Goal: Obtain resource: Download file/media

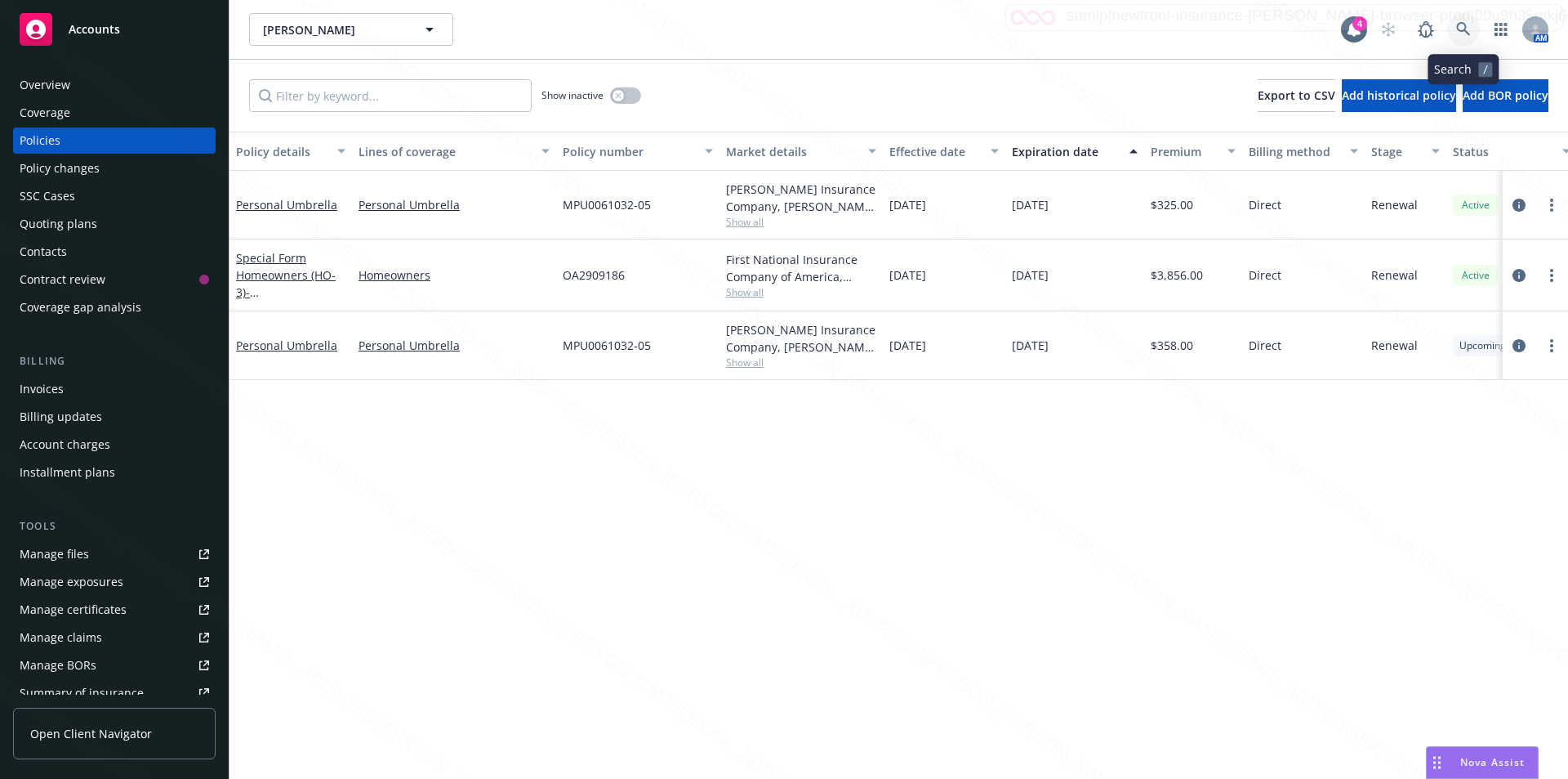
click at [1461, 23] on icon at bounding box center [1463, 29] width 14 height 14
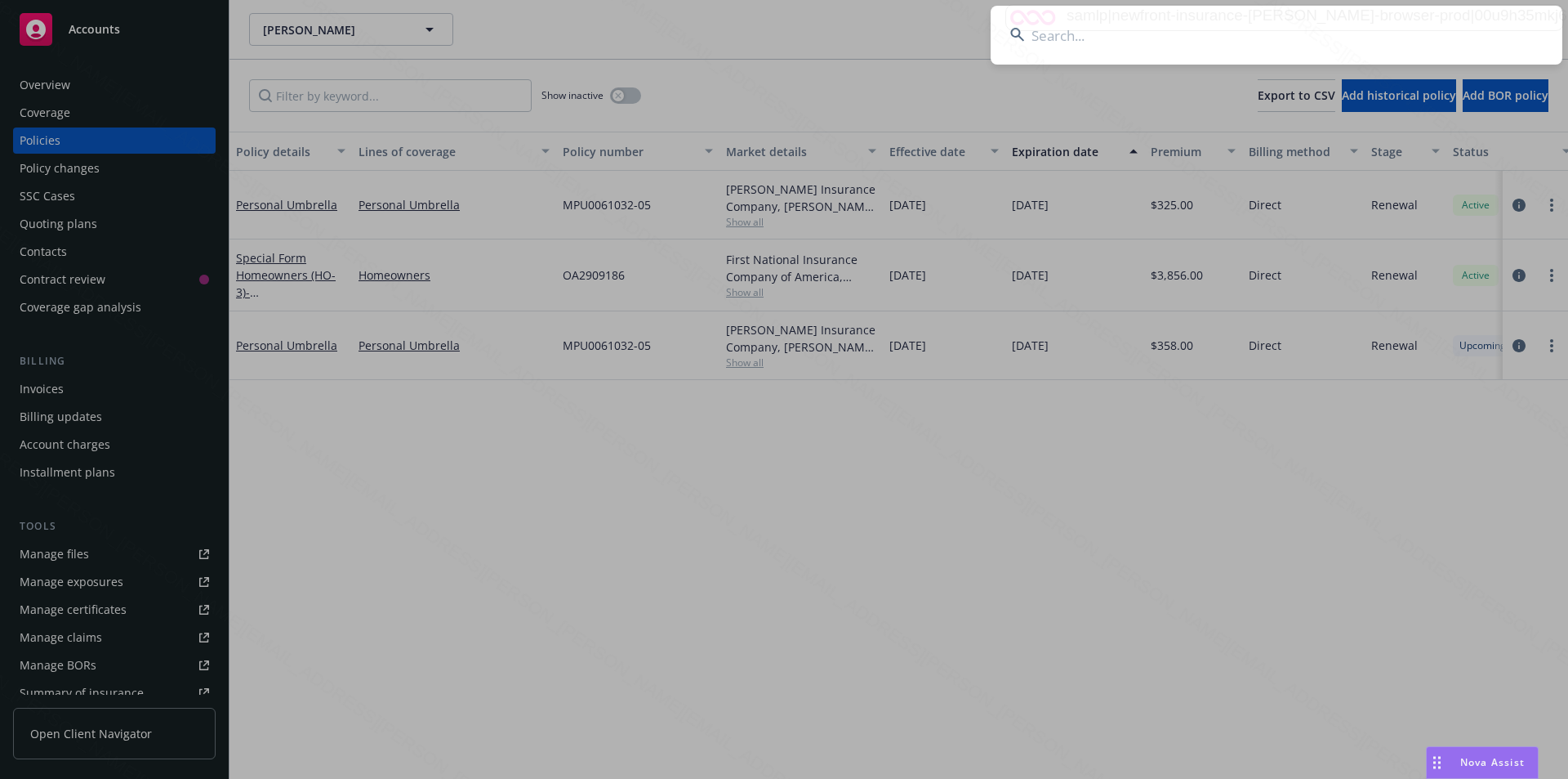
click at [1235, 39] on input at bounding box center [1276, 34] width 572 height 59
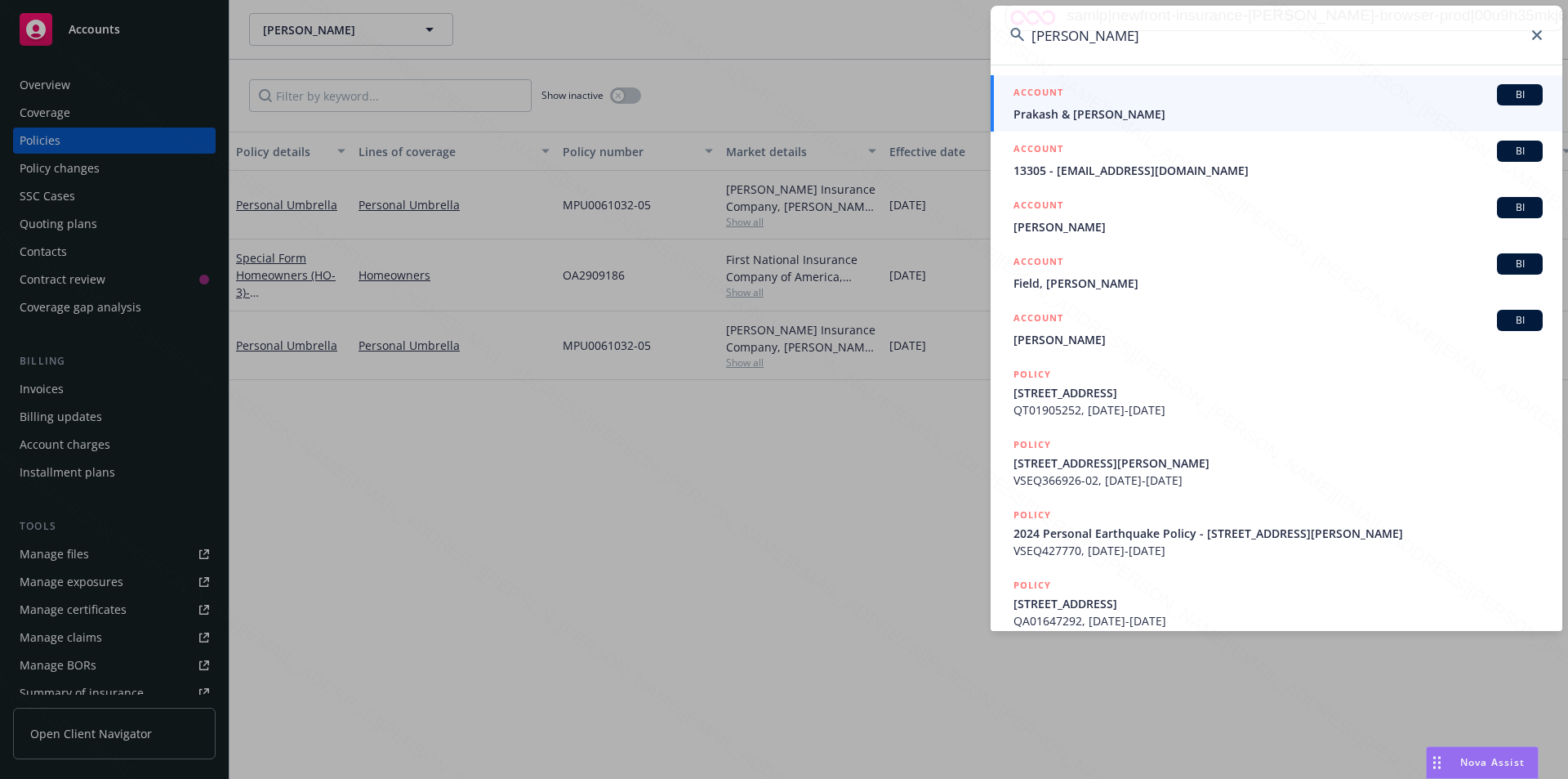
type input "[PERSON_NAME]"
click at [1086, 118] on span "Prakash & [PERSON_NAME]" at bounding box center [1278, 113] width 529 height 17
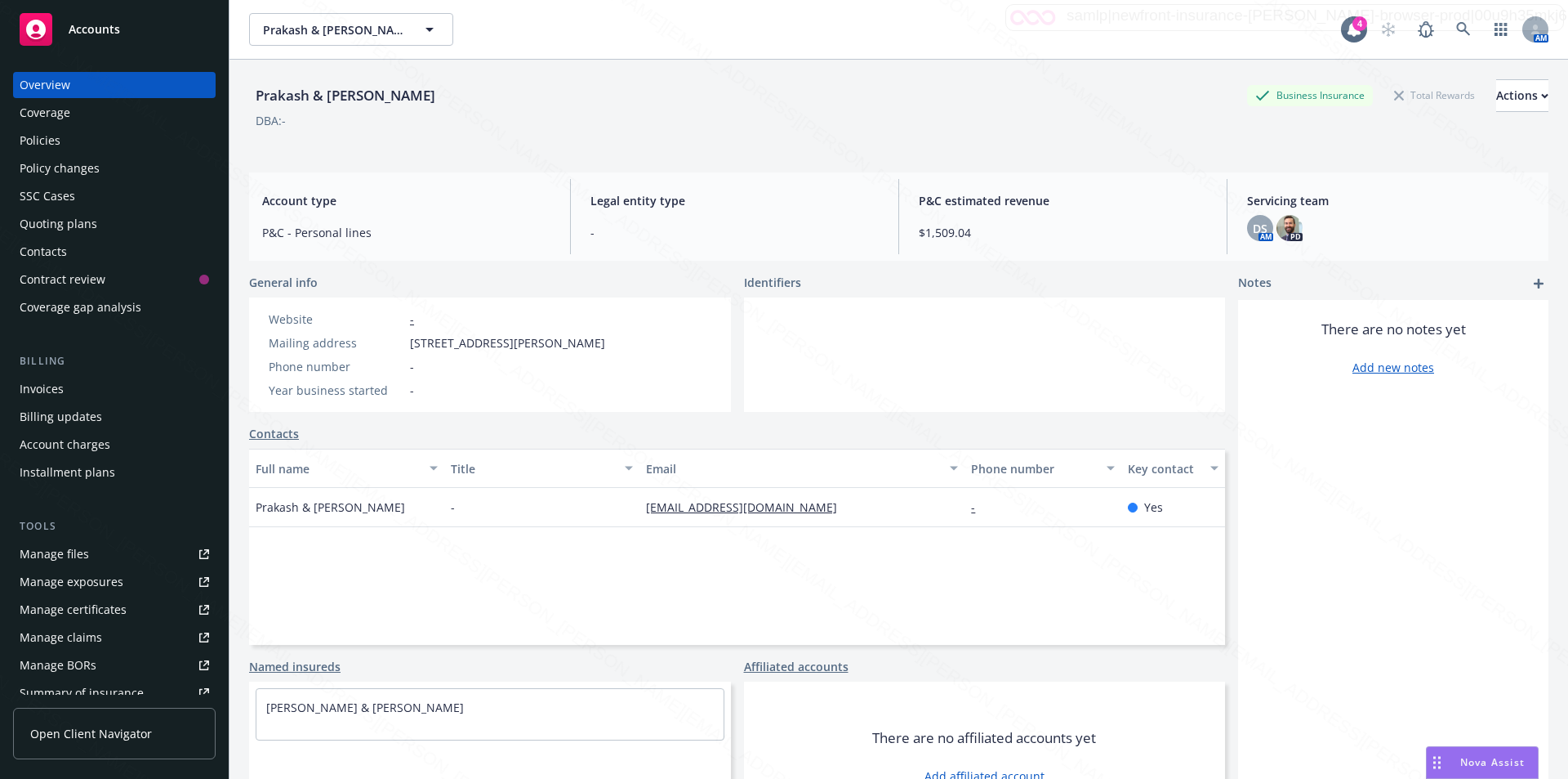
click at [40, 143] on div "Policies" at bounding box center [40, 140] width 41 height 26
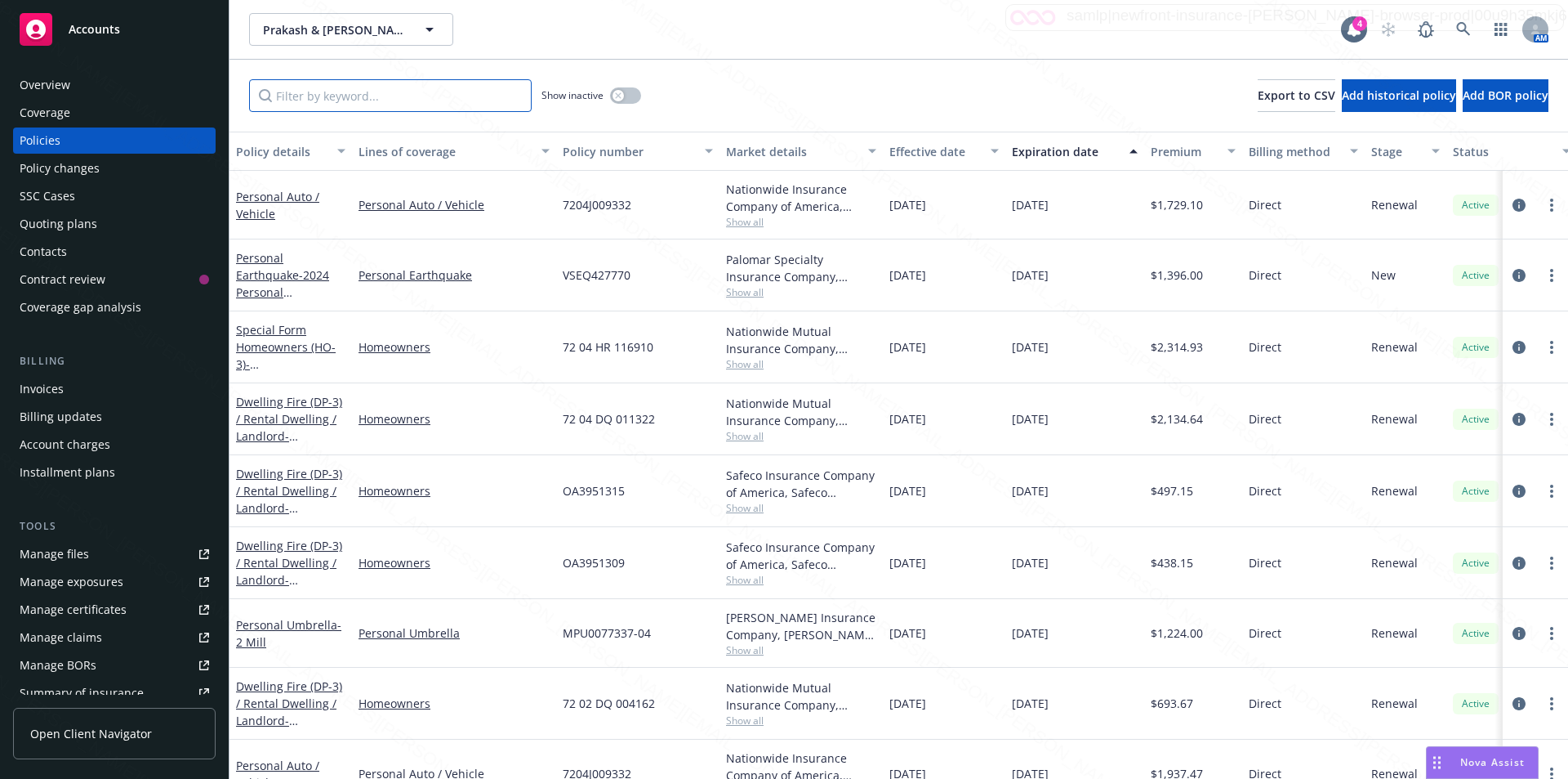
click at [392, 96] on input "Filter by keyword..." at bounding box center [390, 95] width 283 height 33
click at [786, 95] on div "[DATE] Show inactive Export to CSV Add historical policy Add BOR policy" at bounding box center [899, 95] width 1338 height 72
click at [291, 345] on link "Special Form Homeowners (HO-3) - [STREET_ADDRESS][PERSON_NAME]" at bounding box center [288, 363] width 104 height 85
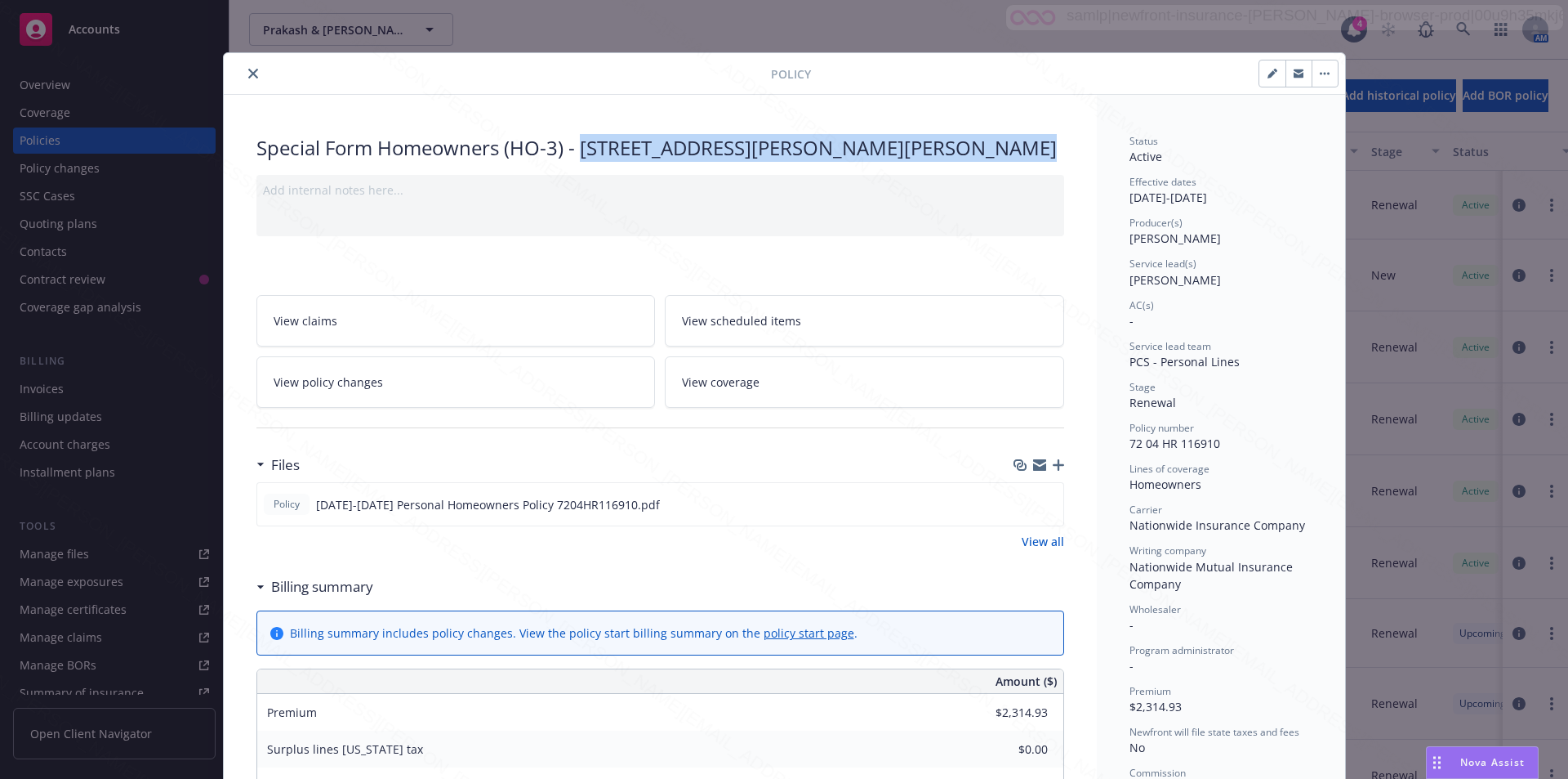
drag, startPoint x: 576, startPoint y: 148, endPoint x: 994, endPoint y: 152, distance: 418.0
click at [995, 152] on div "Special Form Homeowners (HO-3) - [STREET_ADDRESS][PERSON_NAME]" at bounding box center [660, 148] width 808 height 28
copy div "[STREET_ADDRESS][PERSON_NAME]"
click at [248, 71] on icon "close" at bounding box center [253, 73] width 10 height 10
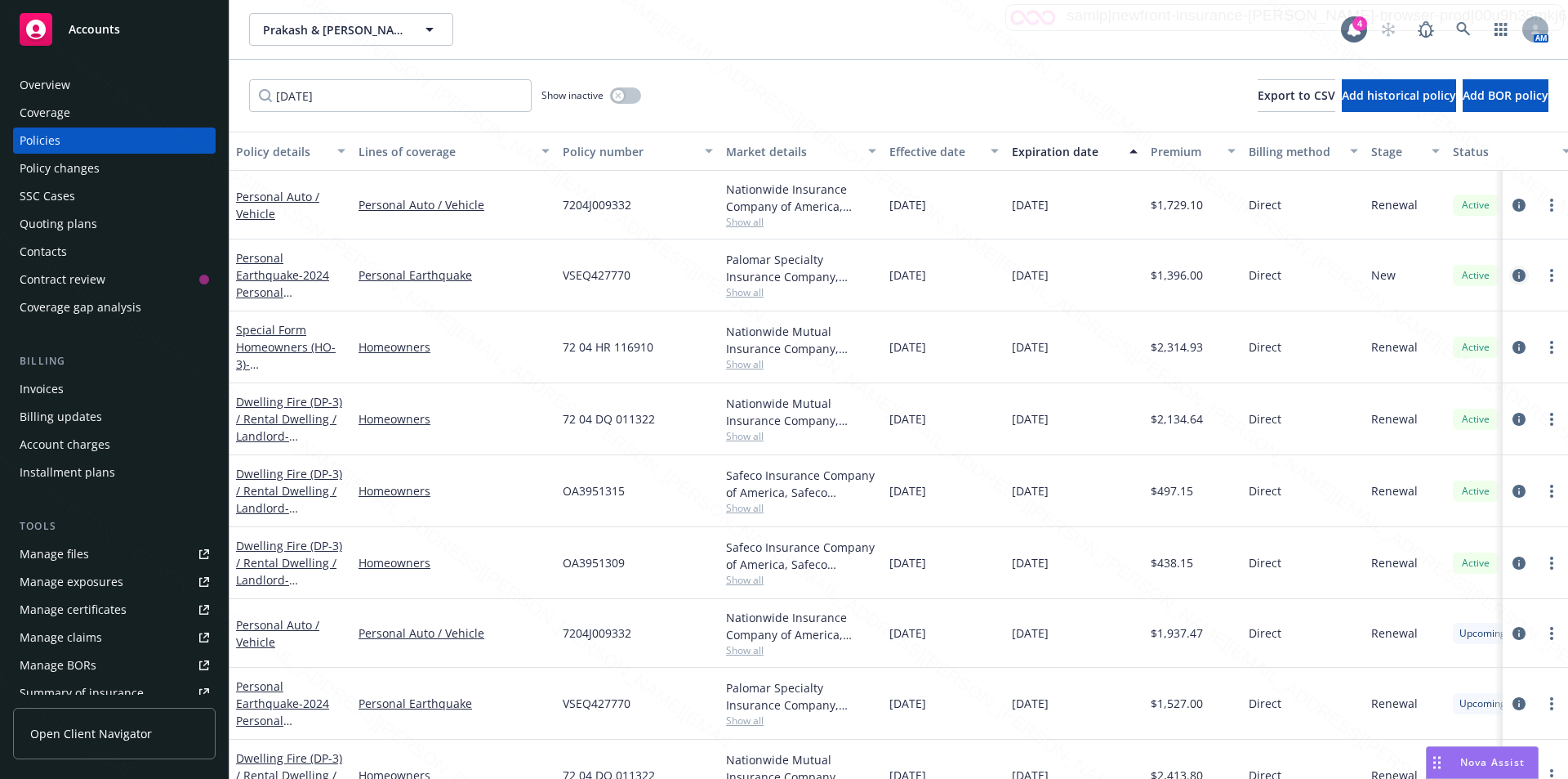
click at [1513, 280] on icon "circleInformation" at bounding box center [1520, 275] width 13 height 13
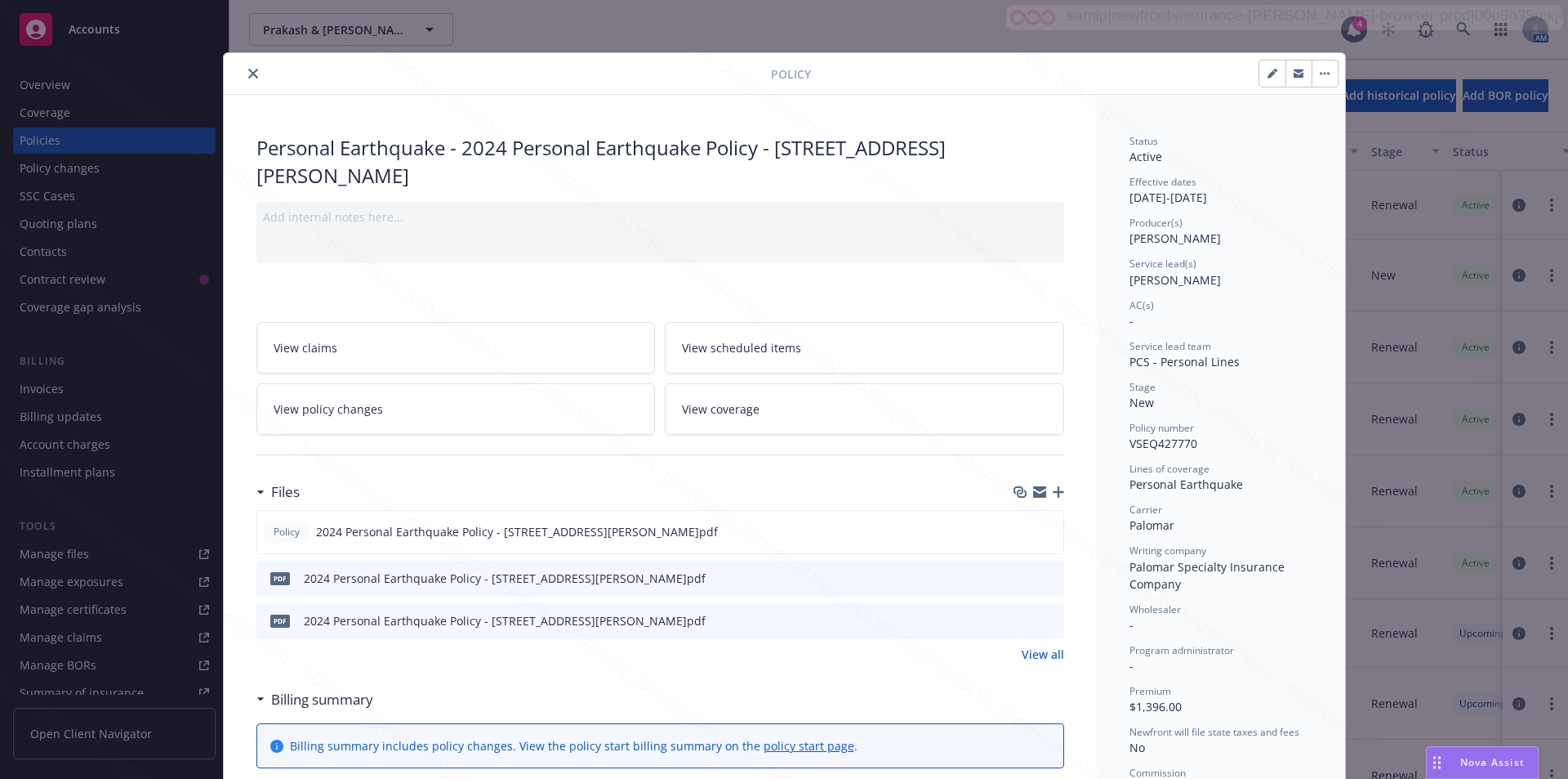
click at [248, 72] on icon "close" at bounding box center [253, 73] width 10 height 10
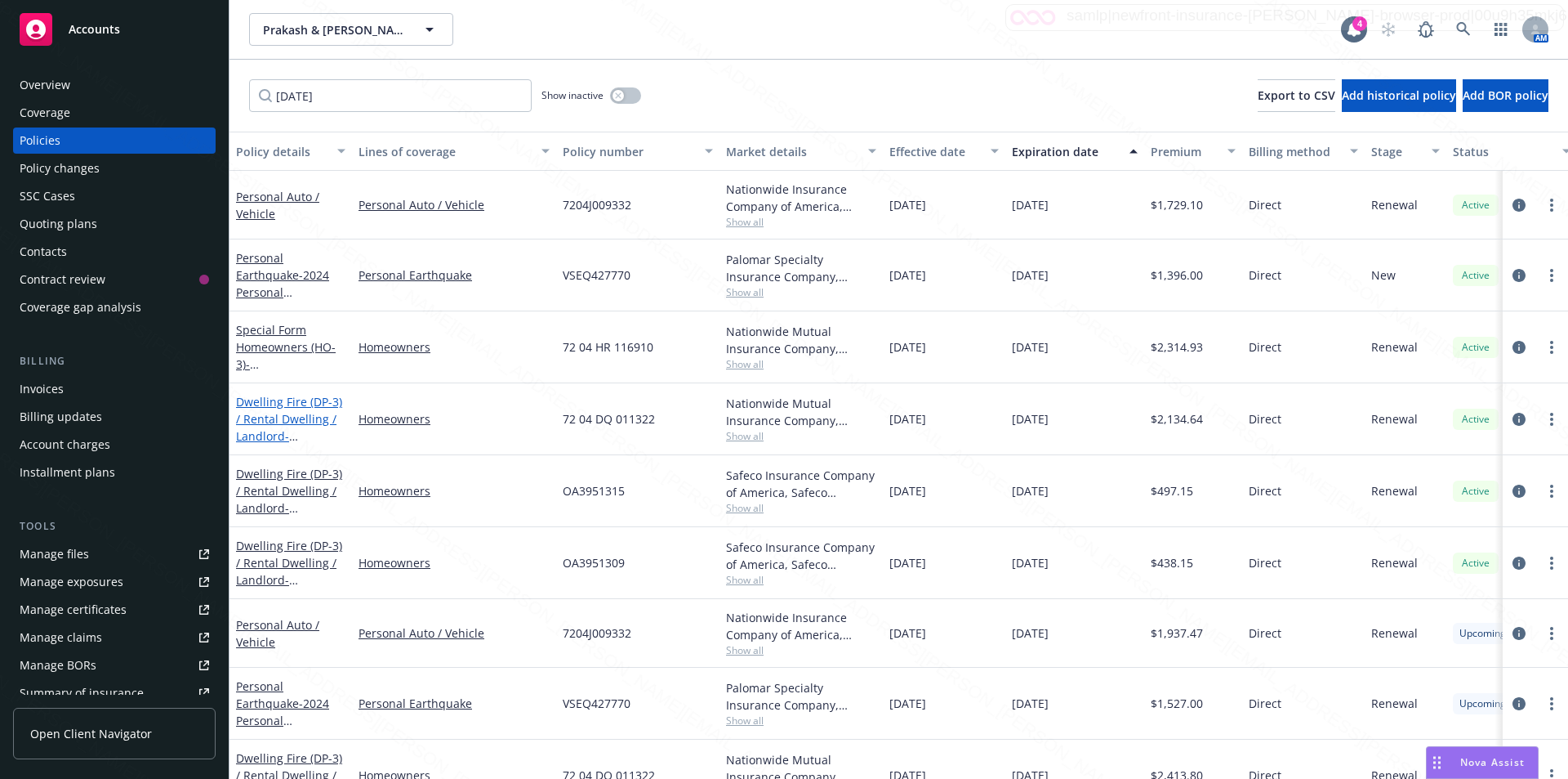
click at [314, 419] on link "Dwelling Fire (DP-3) / Rental Dwelling / Landlord - [STREET_ADDRESS][PERSON_NAM…" at bounding box center [289, 436] width 106 height 85
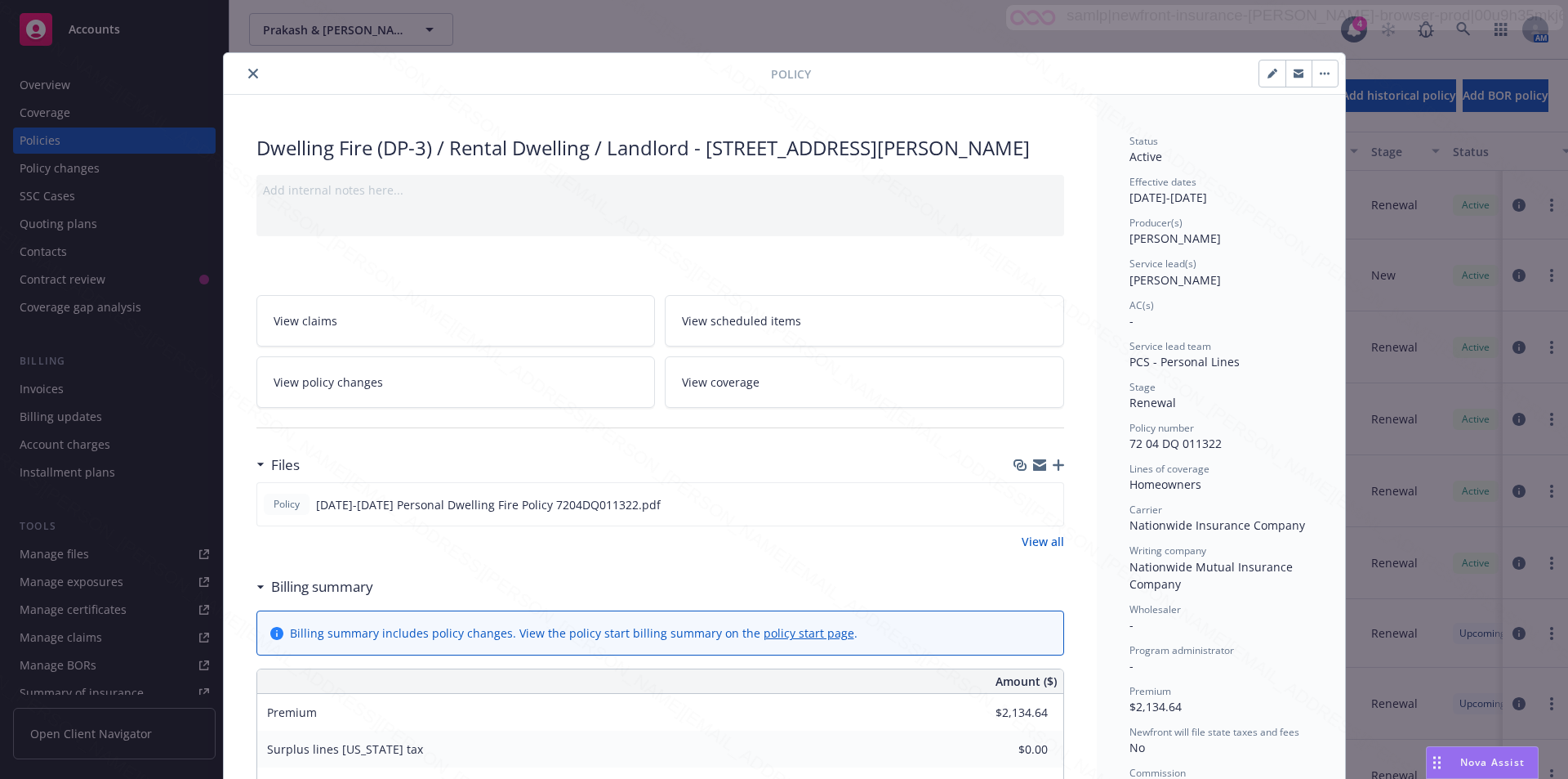
drag, startPoint x: 702, startPoint y: 150, endPoint x: 725, endPoint y: 173, distance: 32.5
click at [725, 162] on div "Dwelling Fire (DP-3) / Rental Dwelling / Landlord - [STREET_ADDRESS][PERSON_NAM…" at bounding box center [660, 148] width 808 height 28
copy div "[STREET_ADDRESS][PERSON_NAME]"
click at [248, 76] on icon "close" at bounding box center [253, 73] width 10 height 10
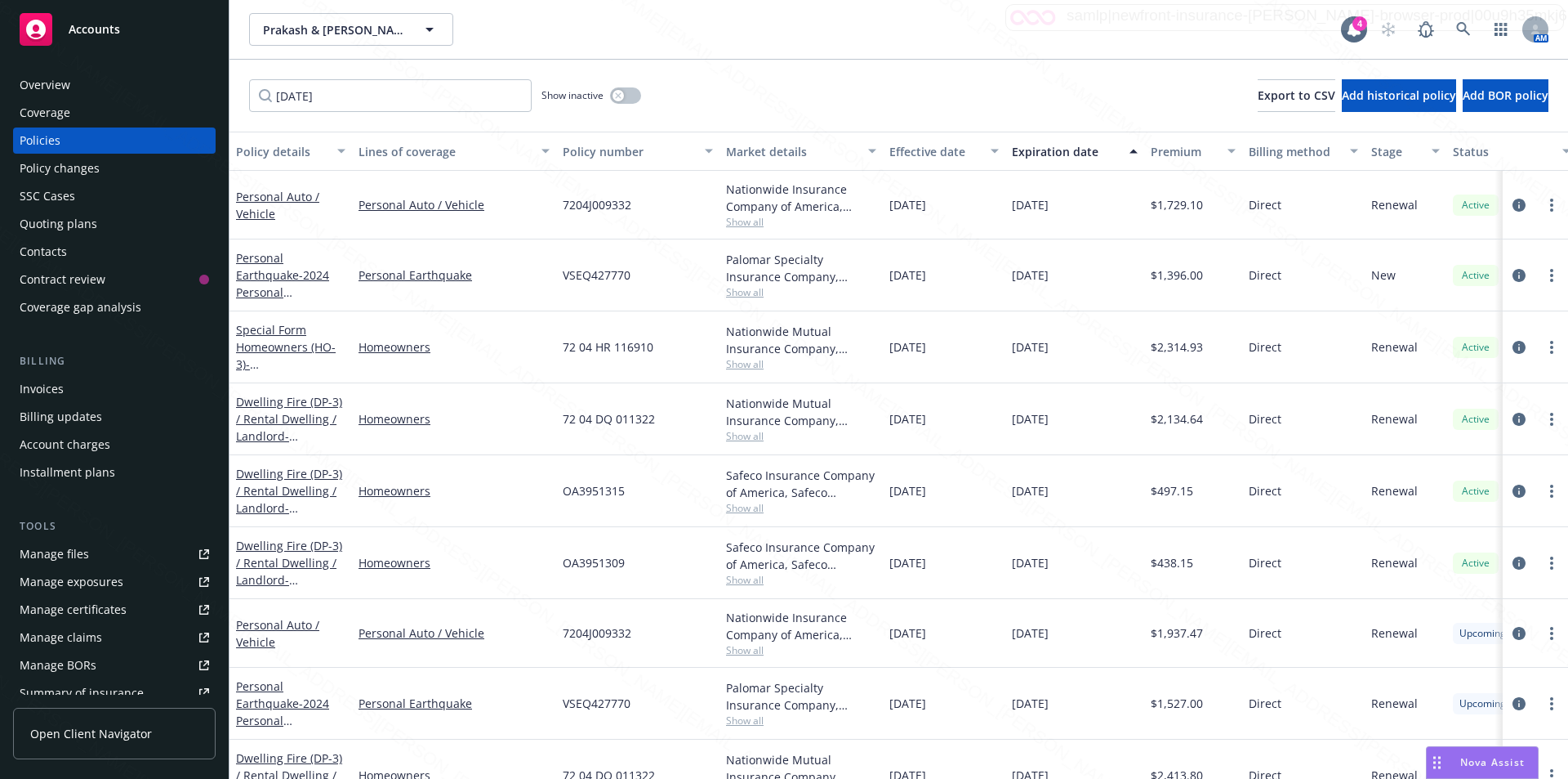
scroll to position [82, 0]
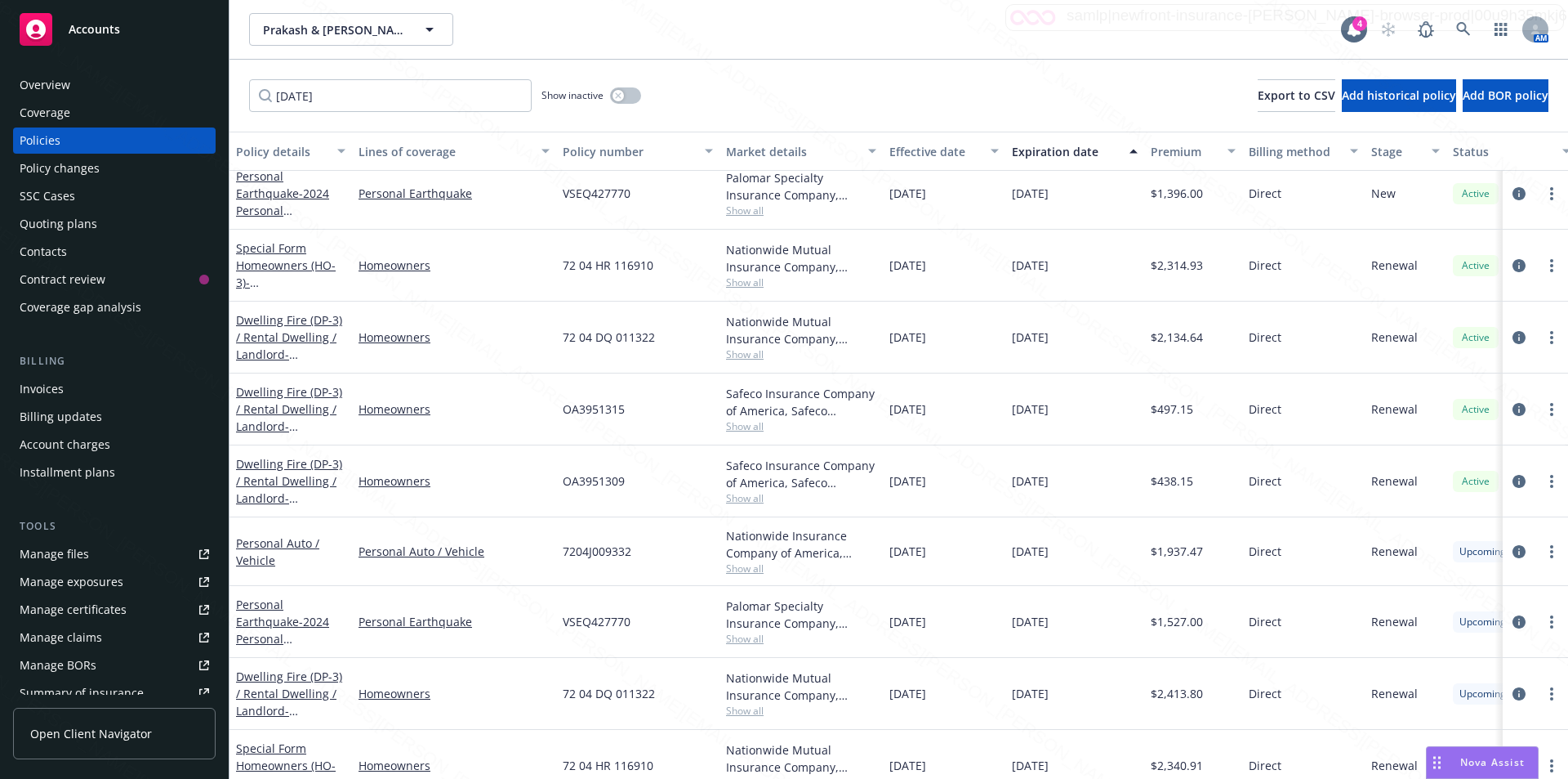
click at [666, 350] on div "72 04 DQ 011322" at bounding box center [638, 337] width 164 height 72
click at [637, 419] on div "OA3951315" at bounding box center [638, 409] width 164 height 72
click at [629, 414] on div "OA3951315" at bounding box center [638, 409] width 164 height 72
click at [559, 410] on div "OA3951315" at bounding box center [638, 409] width 164 height 72
drag, startPoint x: 560, startPoint y: 410, endPoint x: 624, endPoint y: 409, distance: 64.0
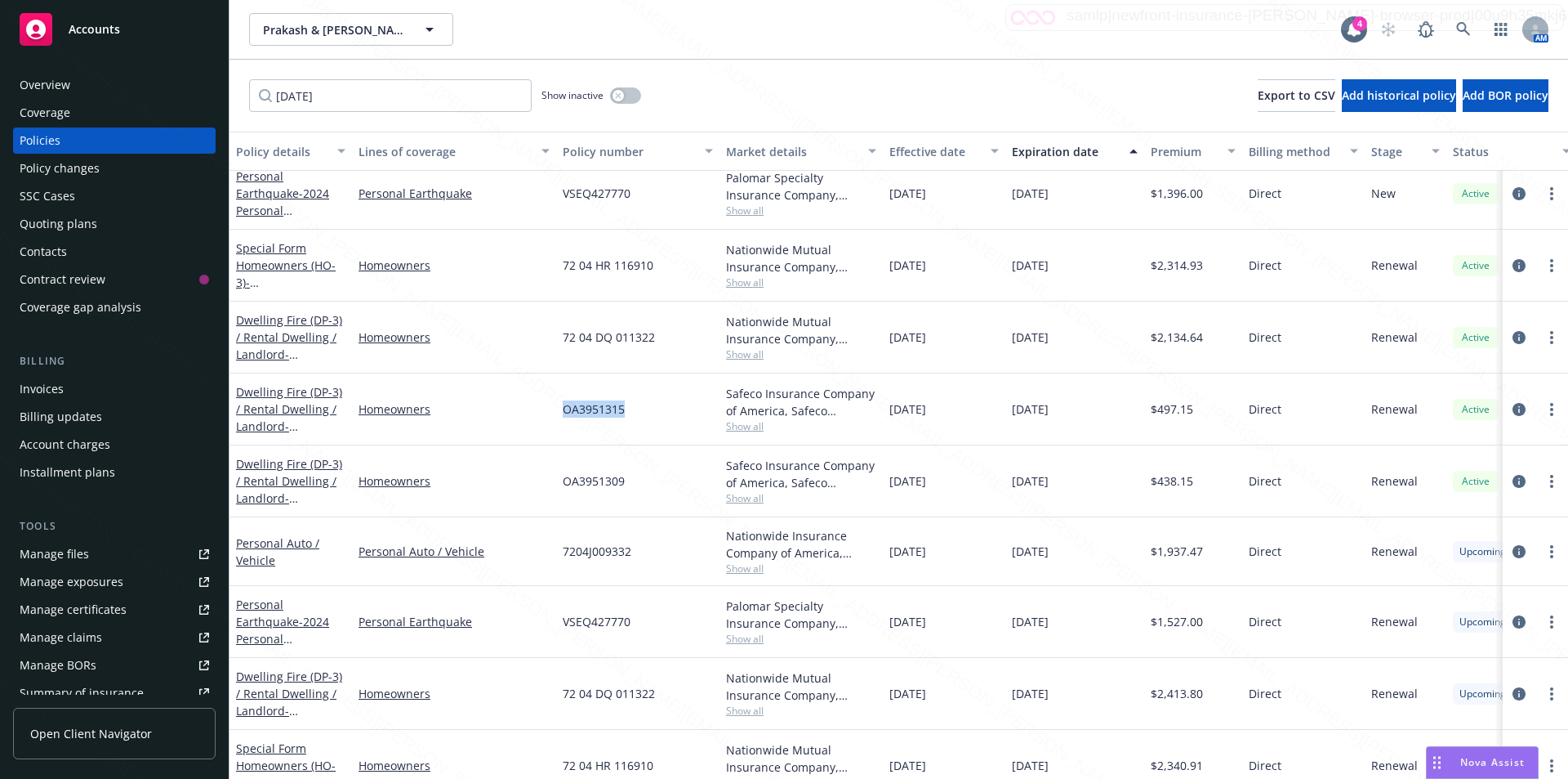
click at [627, 408] on div "OA3951315" at bounding box center [638, 409] width 164 height 72
copy span "OA3951315"
click at [278, 419] on link "Dwelling Fire (DP-3) / Rental Dwelling / Landlord - [STREET_ADDRESS]" at bounding box center [289, 417] width 106 height 67
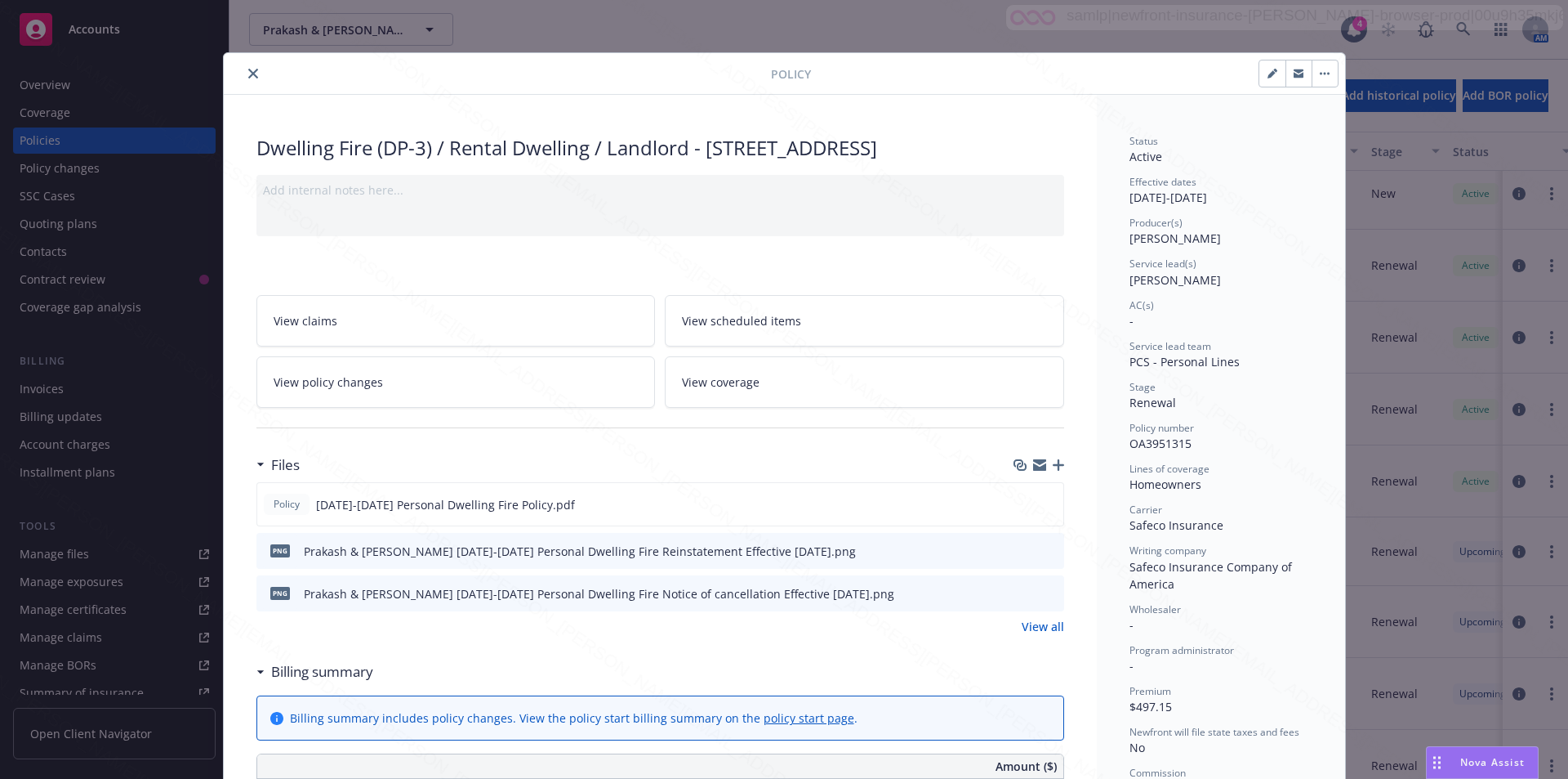
drag, startPoint x: 705, startPoint y: 149, endPoint x: 442, endPoint y: 176, distance: 264.4
click at [442, 162] on div "Dwelling Fire (DP-3) / Rental Dwelling / Landlord - [STREET_ADDRESS]" at bounding box center [660, 148] width 808 height 28
copy div "[STREET_ADDRESS]"
click at [248, 72] on icon "close" at bounding box center [253, 73] width 10 height 10
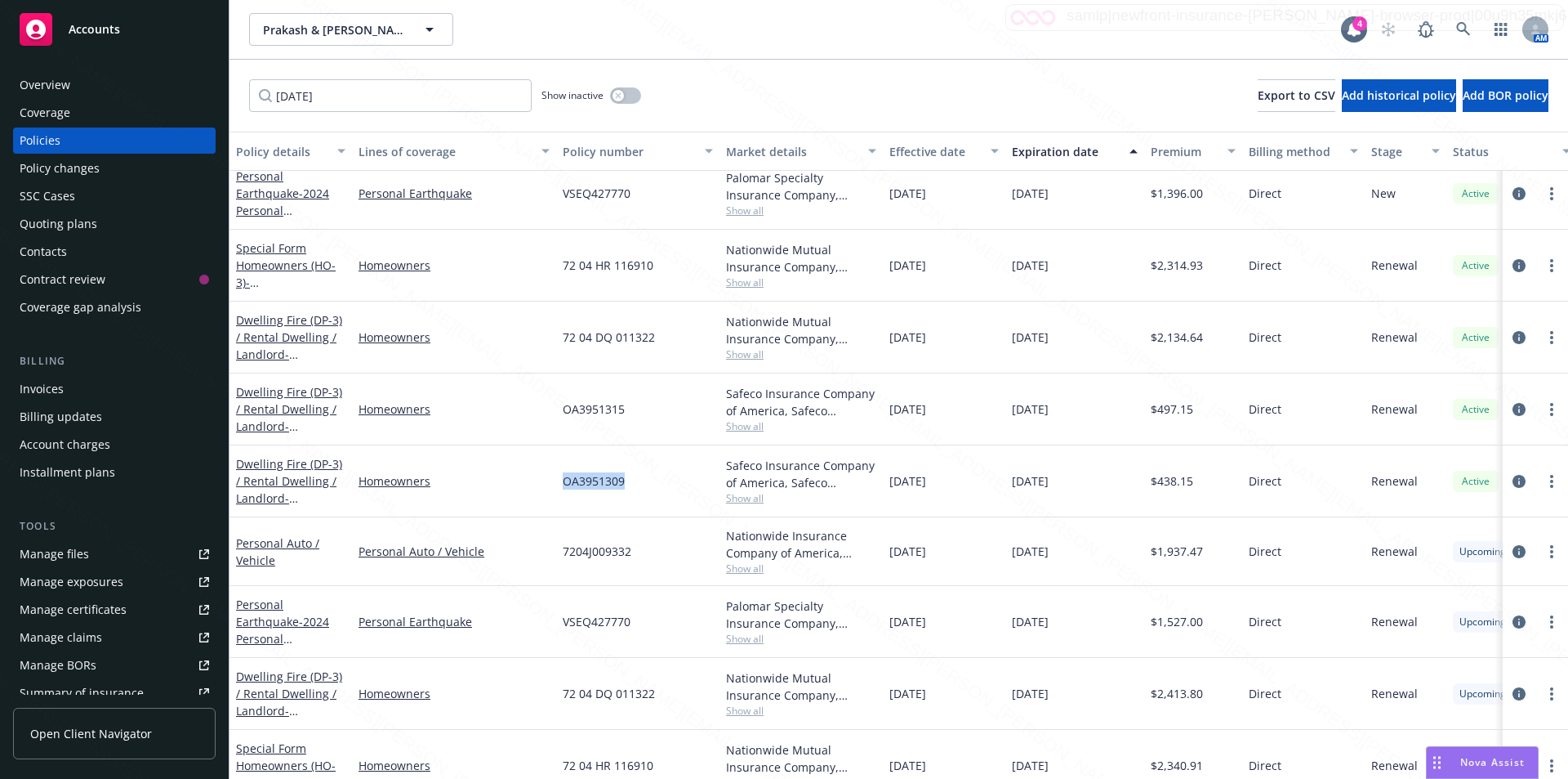
drag, startPoint x: 627, startPoint y: 482, endPoint x: 557, endPoint y: 477, distance: 70.2
click at [557, 477] on div "OA3951309" at bounding box center [638, 481] width 164 height 72
copy span "OA3951309"
click at [617, 498] on div "OA3951309" at bounding box center [638, 481] width 164 height 72
drag, startPoint x: 628, startPoint y: 481, endPoint x: 557, endPoint y: 475, distance: 71.3
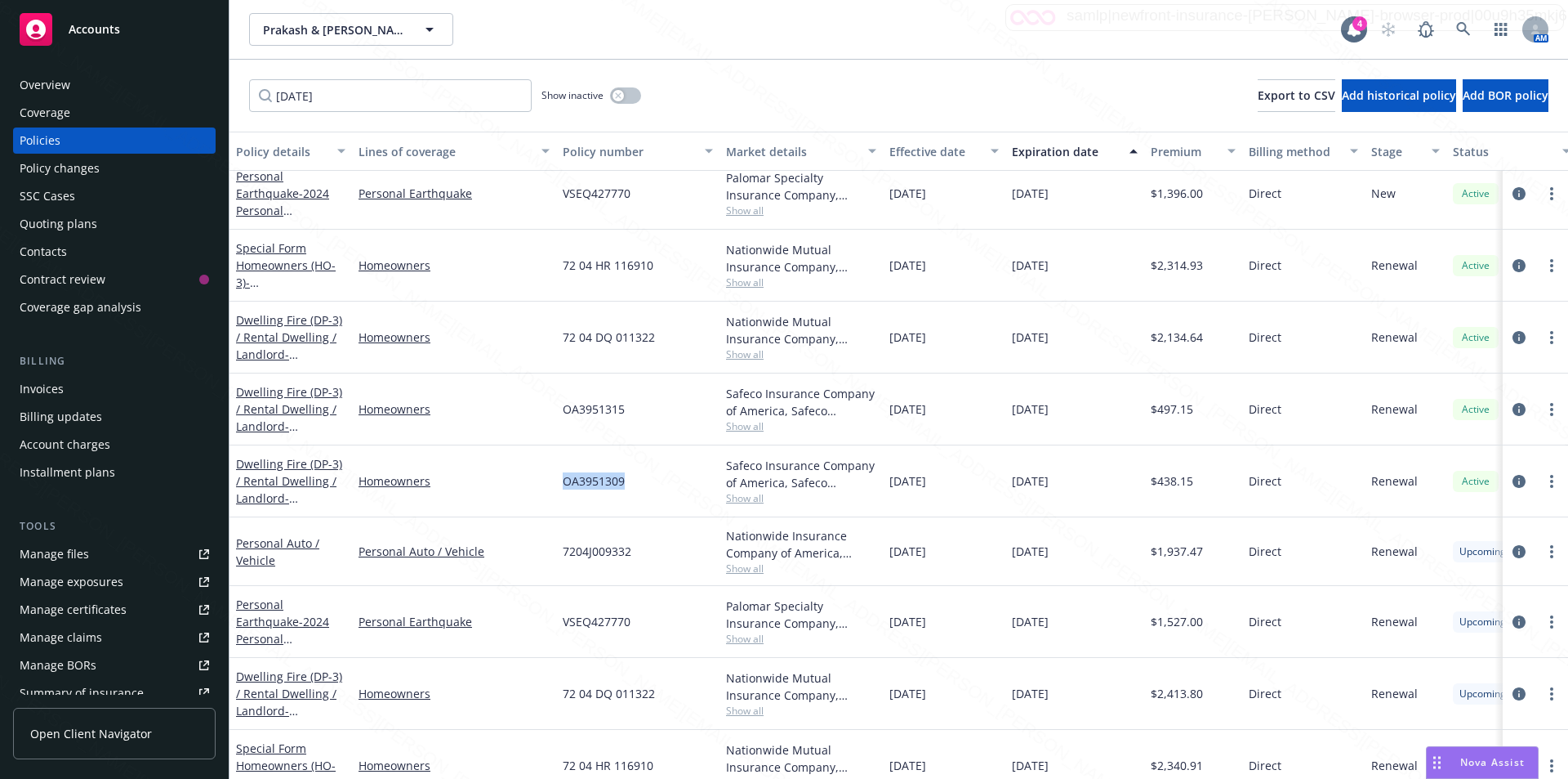
click at [557, 475] on div "OA3951309" at bounding box center [638, 481] width 164 height 72
copy span "OA3951309"
click at [263, 506] on div "Dwelling Fire (DP-3) / Rental Dwelling / Landlord - [STREET_ADDRESS]" at bounding box center [291, 481] width 110 height 51
click at [265, 498] on link "Dwelling Fire (DP-3) / Rental Dwelling / Landlord - [STREET_ADDRESS]" at bounding box center [289, 489] width 106 height 67
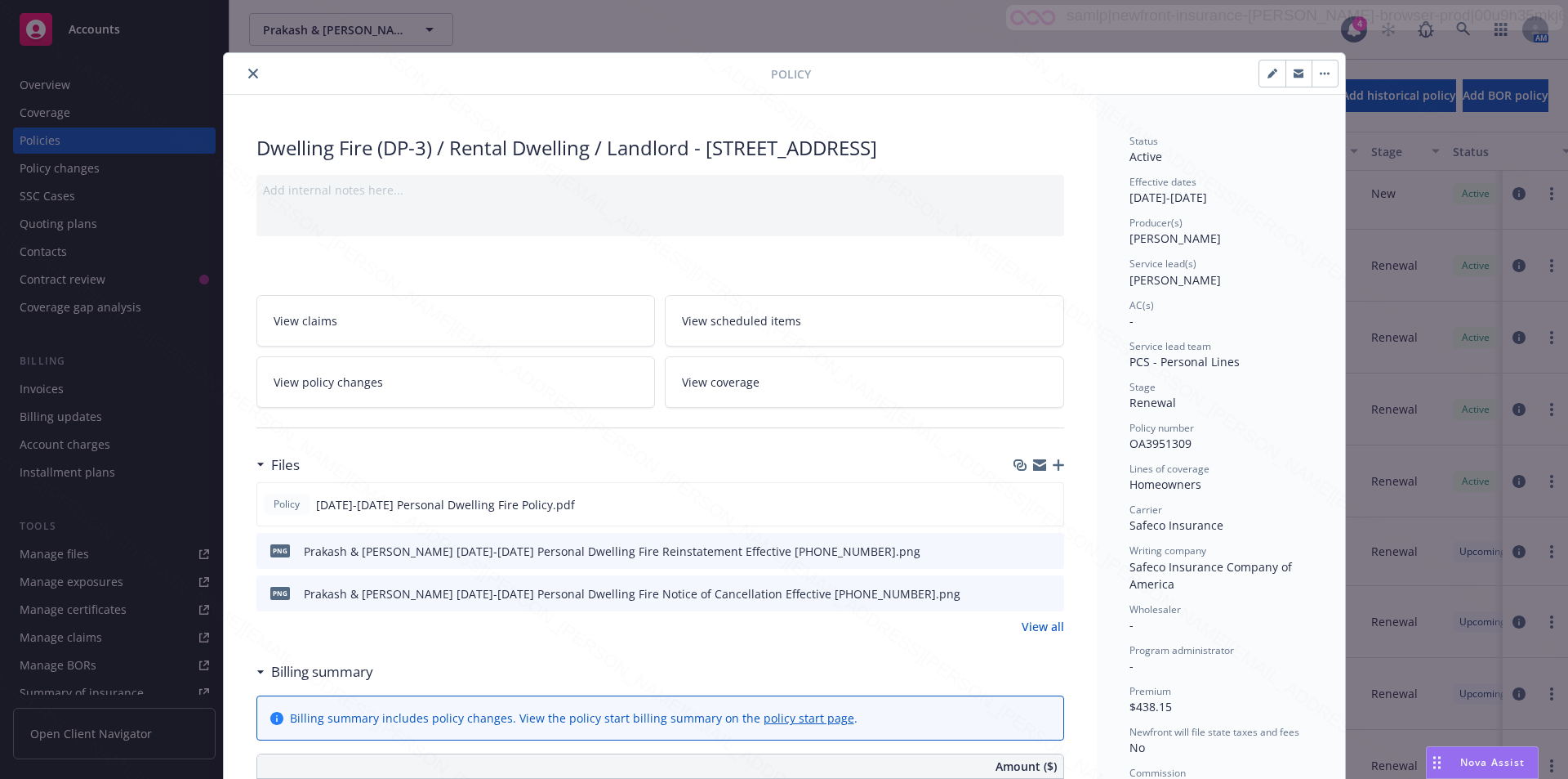
drag, startPoint x: 704, startPoint y: 151, endPoint x: 335, endPoint y: 178, distance: 370.0
click at [335, 162] on div "Dwelling Fire (DP-3) / Rental Dwelling / Landlord - [STREET_ADDRESS]" at bounding box center [660, 148] width 808 height 28
copy div "[STREET_ADDRESS]"
click at [248, 73] on icon "close" at bounding box center [253, 73] width 10 height 10
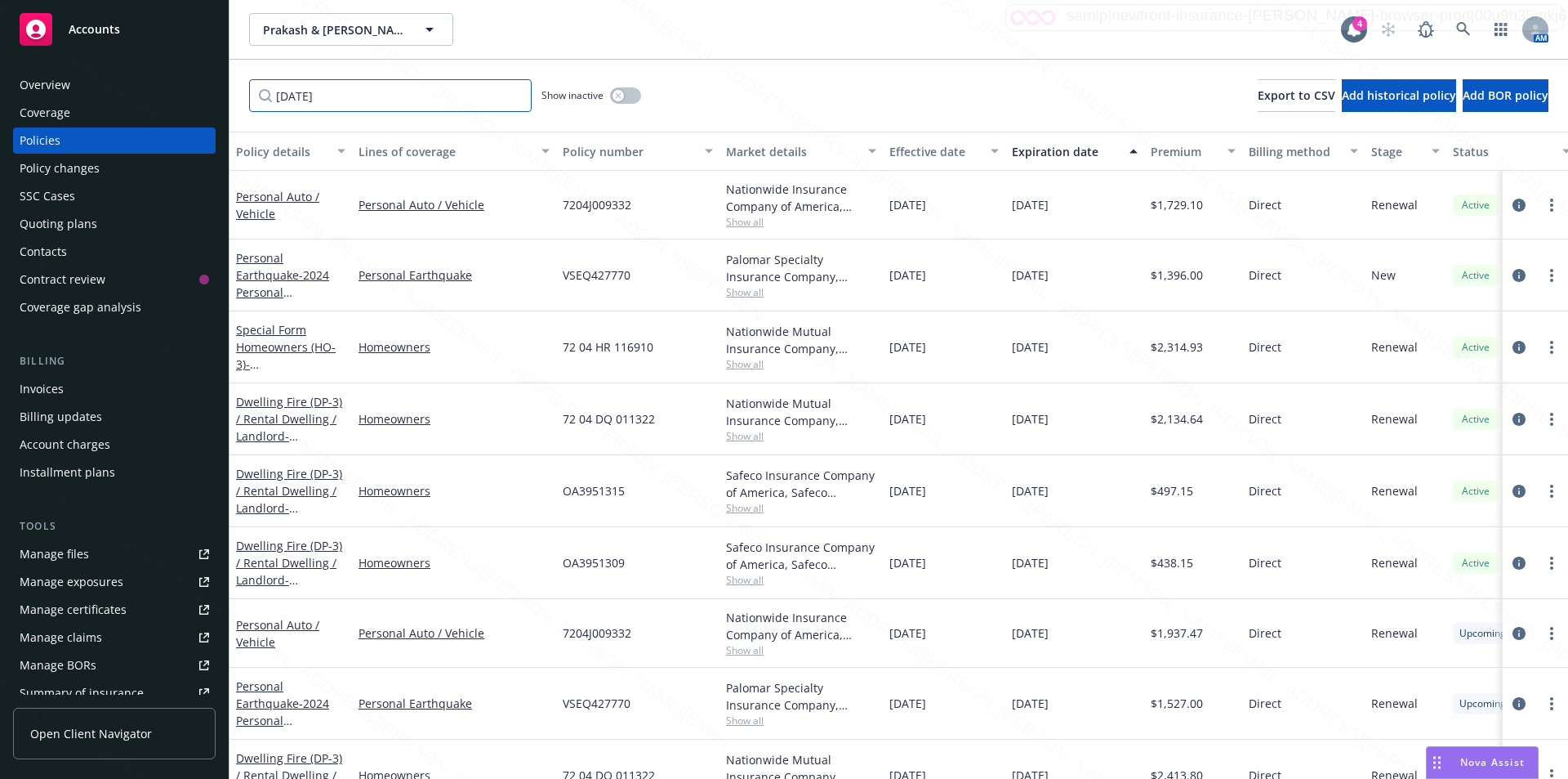
click at [345, 99] on input "[DATE]" at bounding box center [390, 95] width 283 height 33
type input "0"
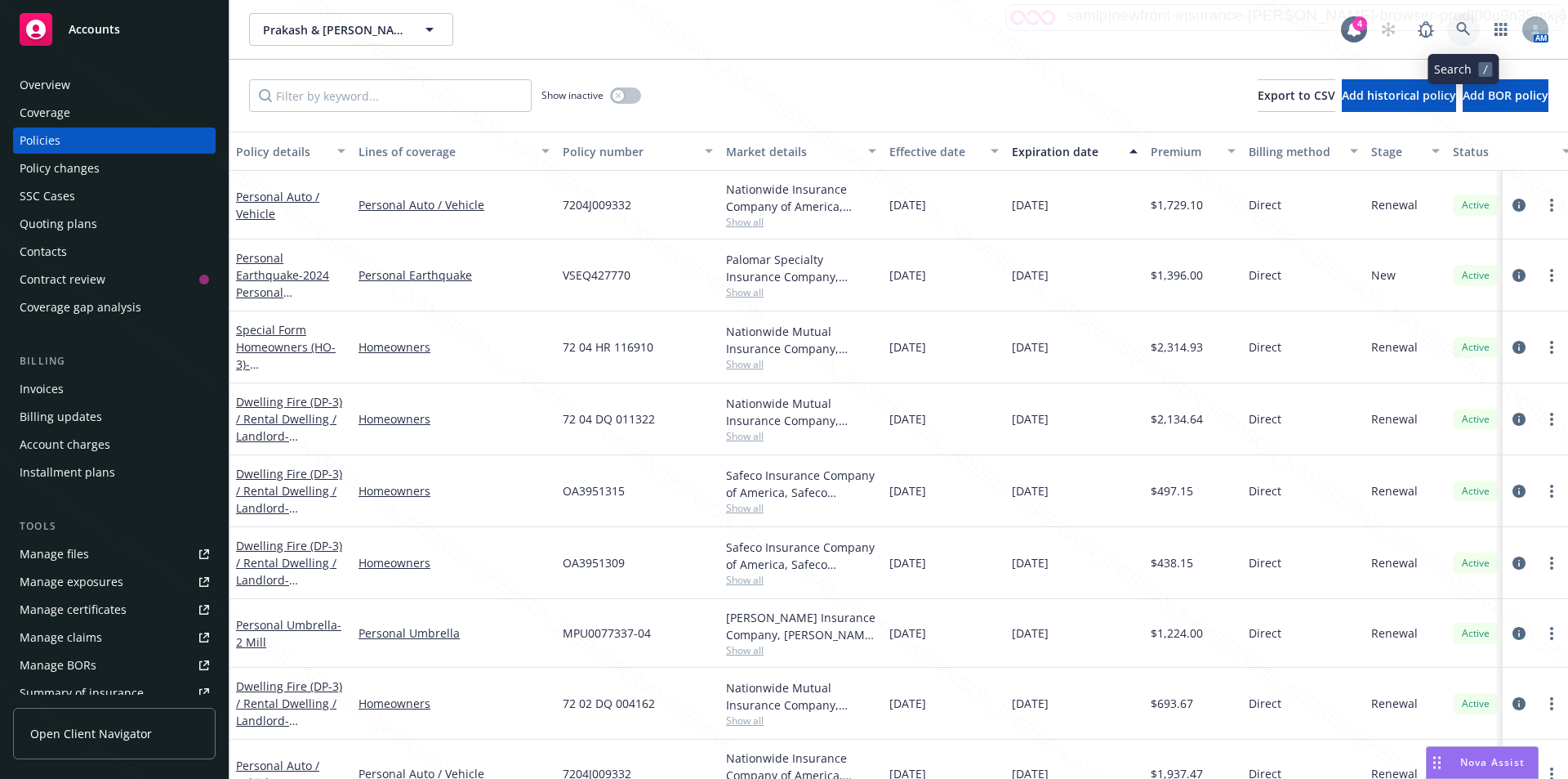
click at [1464, 24] on icon at bounding box center [1464, 30] width 15 height 15
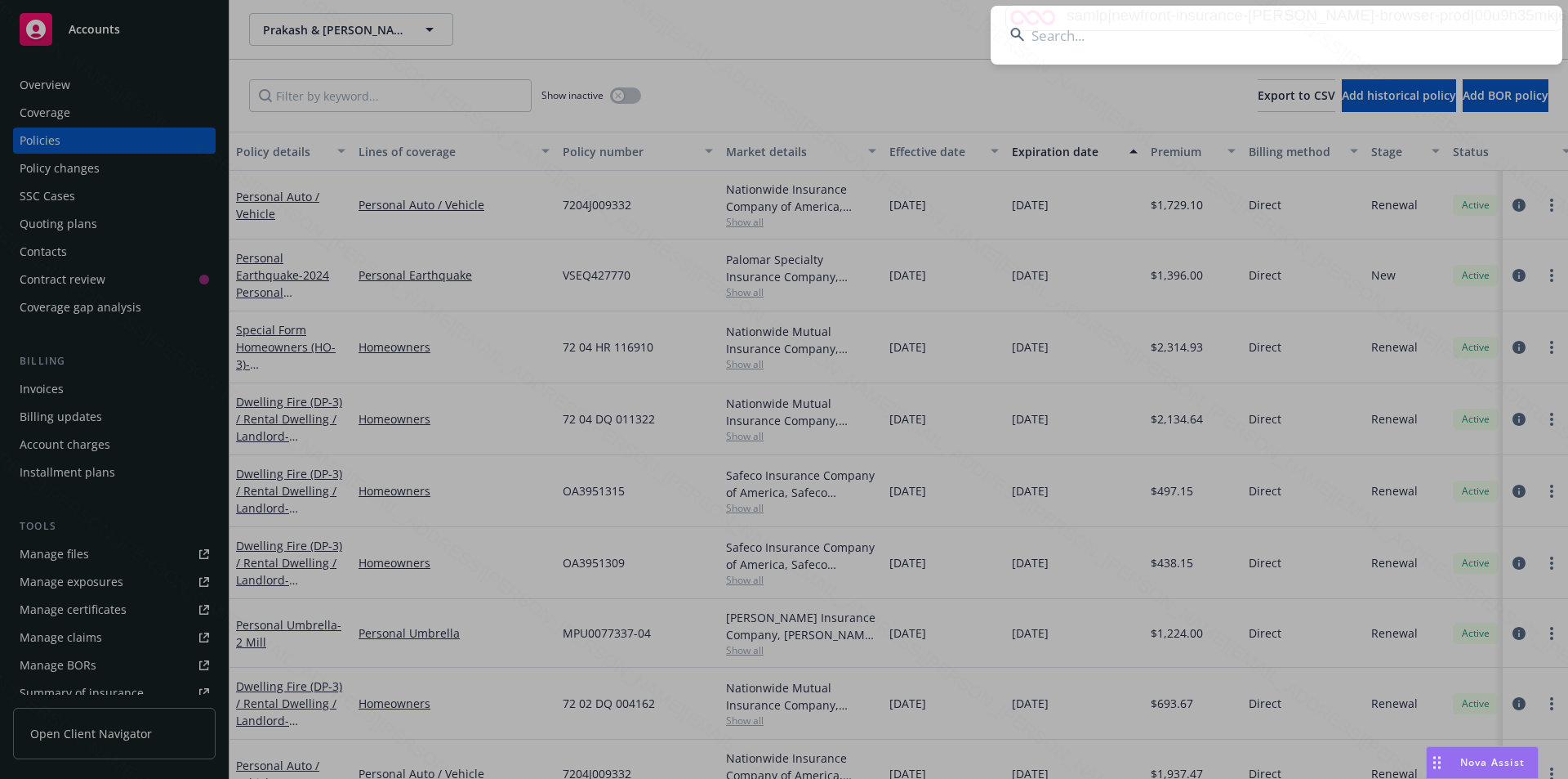
type input "[PERSON_NAME] & [PERSON_NAME]"
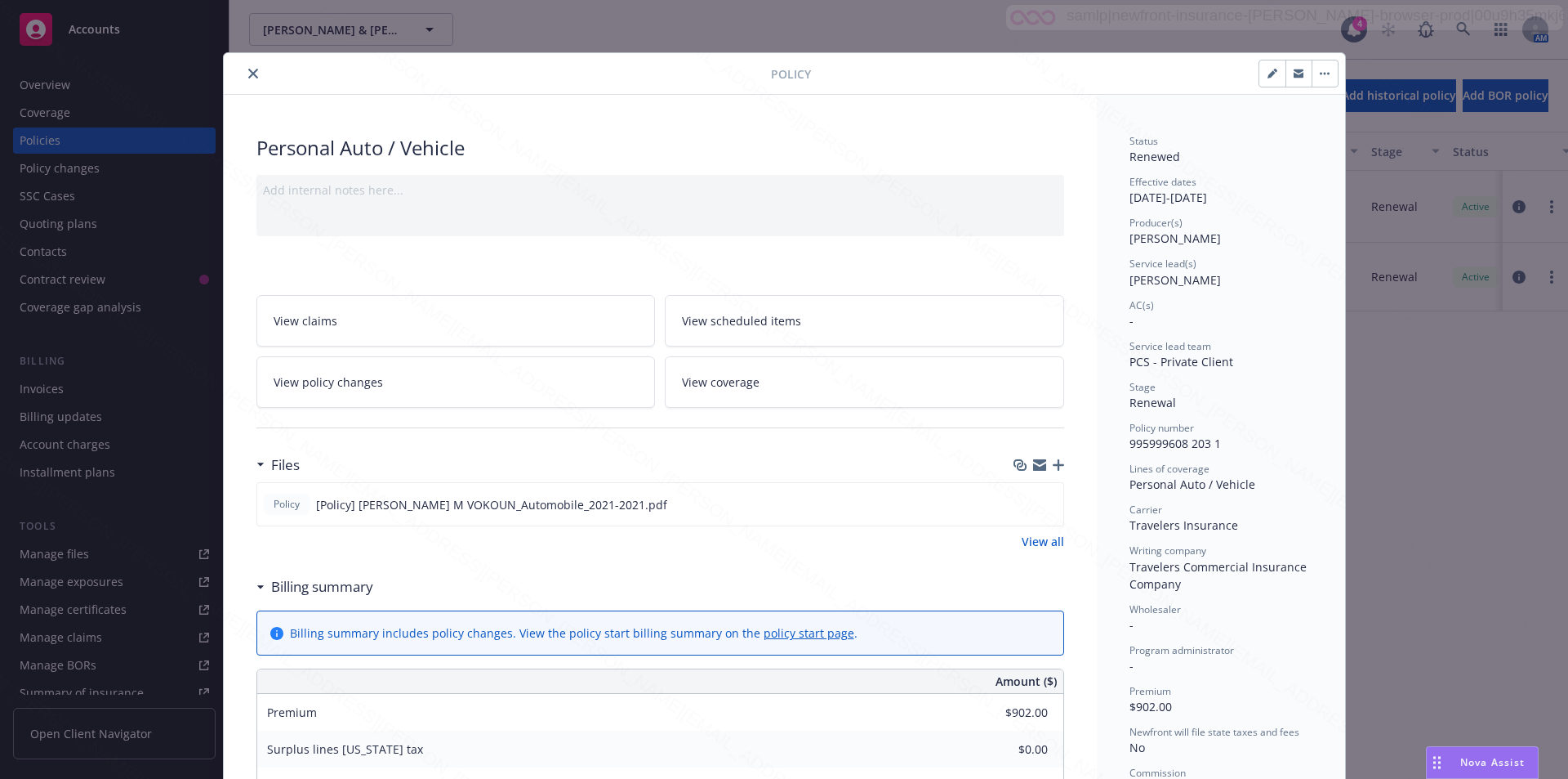
click at [248, 69] on icon "close" at bounding box center [253, 73] width 10 height 10
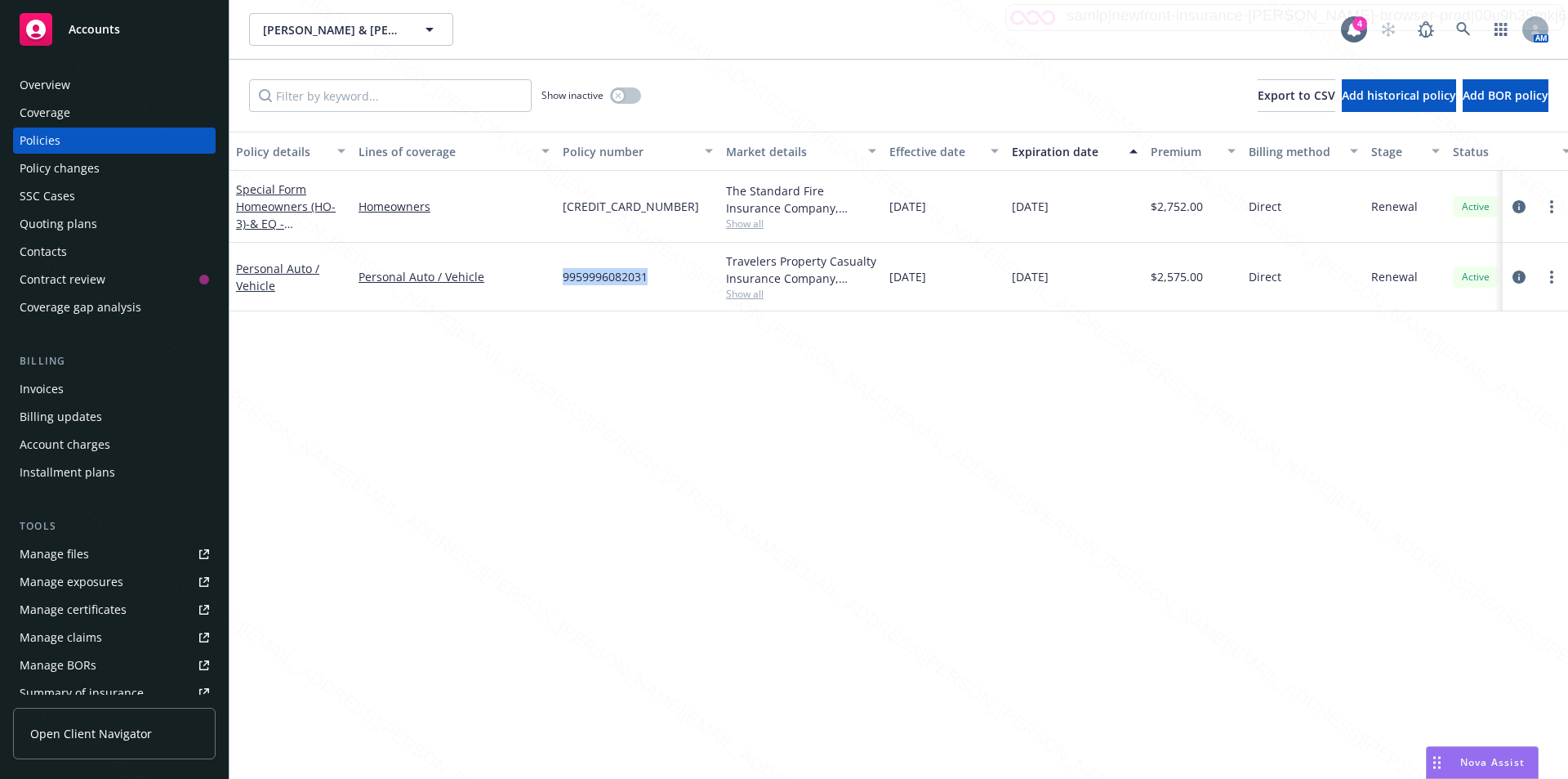
drag, startPoint x: 657, startPoint y: 286, endPoint x: 560, endPoint y: 271, distance: 98.2
click at [560, 271] on div "9959996082031" at bounding box center [638, 277] width 164 height 69
copy span "9959996082031"
drag, startPoint x: 650, startPoint y: 286, endPoint x: 573, endPoint y: 279, distance: 77.3
click at [564, 279] on div "9959996082031" at bounding box center [638, 277] width 164 height 69
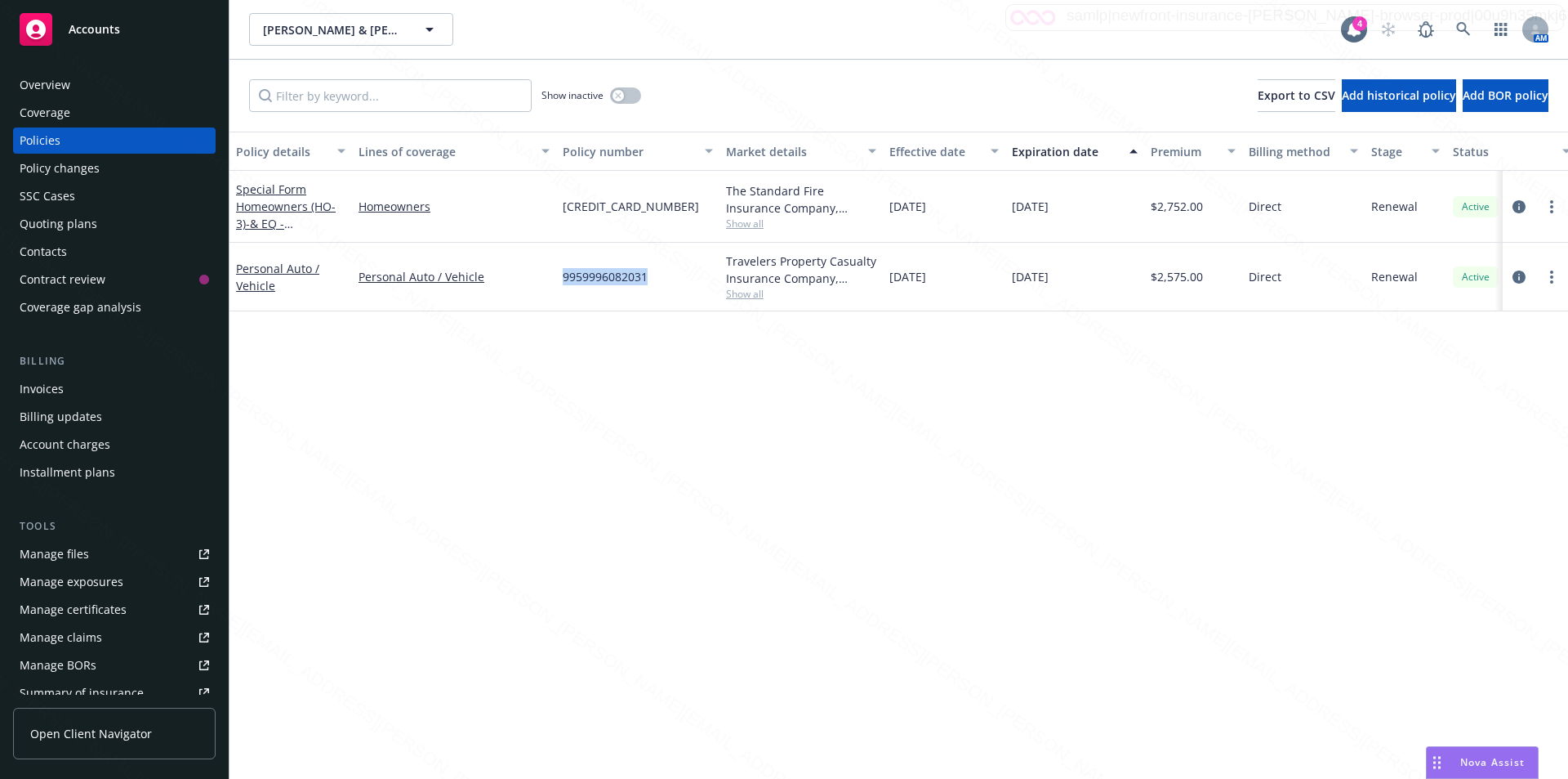
copy span "9959996082031"
drag, startPoint x: 670, startPoint y: 206, endPoint x: 574, endPoint y: 205, distance: 96.0
click at [560, 201] on div "[CREDIT_CARD_NUMBER]" at bounding box center [638, 206] width 164 height 72
copy span "[CREDIT_CARD_NUMBER]"
click at [665, 278] on div "9959996082031" at bounding box center [638, 277] width 164 height 69
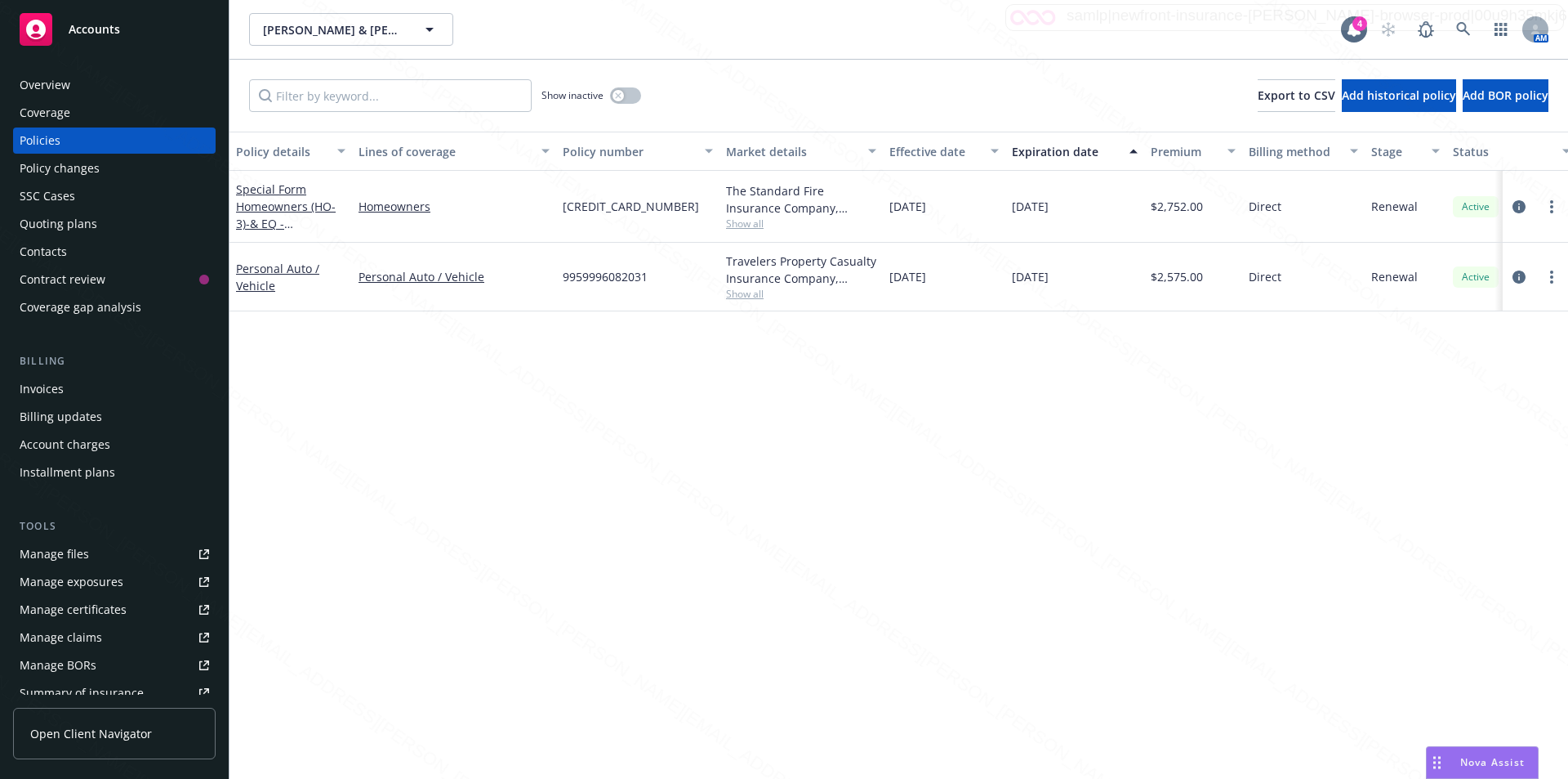
click at [653, 286] on div "9959996082031" at bounding box center [638, 277] width 164 height 69
drag, startPoint x: 658, startPoint y: 280, endPoint x: 559, endPoint y: 268, distance: 99.7
click at [559, 268] on div "9959996082031" at bounding box center [638, 277] width 164 height 69
click at [670, 383] on div "Policy details Lines of coverage Policy number Market details Effective date Ex…" at bounding box center [899, 455] width 1338 height 647
drag, startPoint x: 527, startPoint y: 626, endPoint x: 447, endPoint y: 769, distance: 163.9
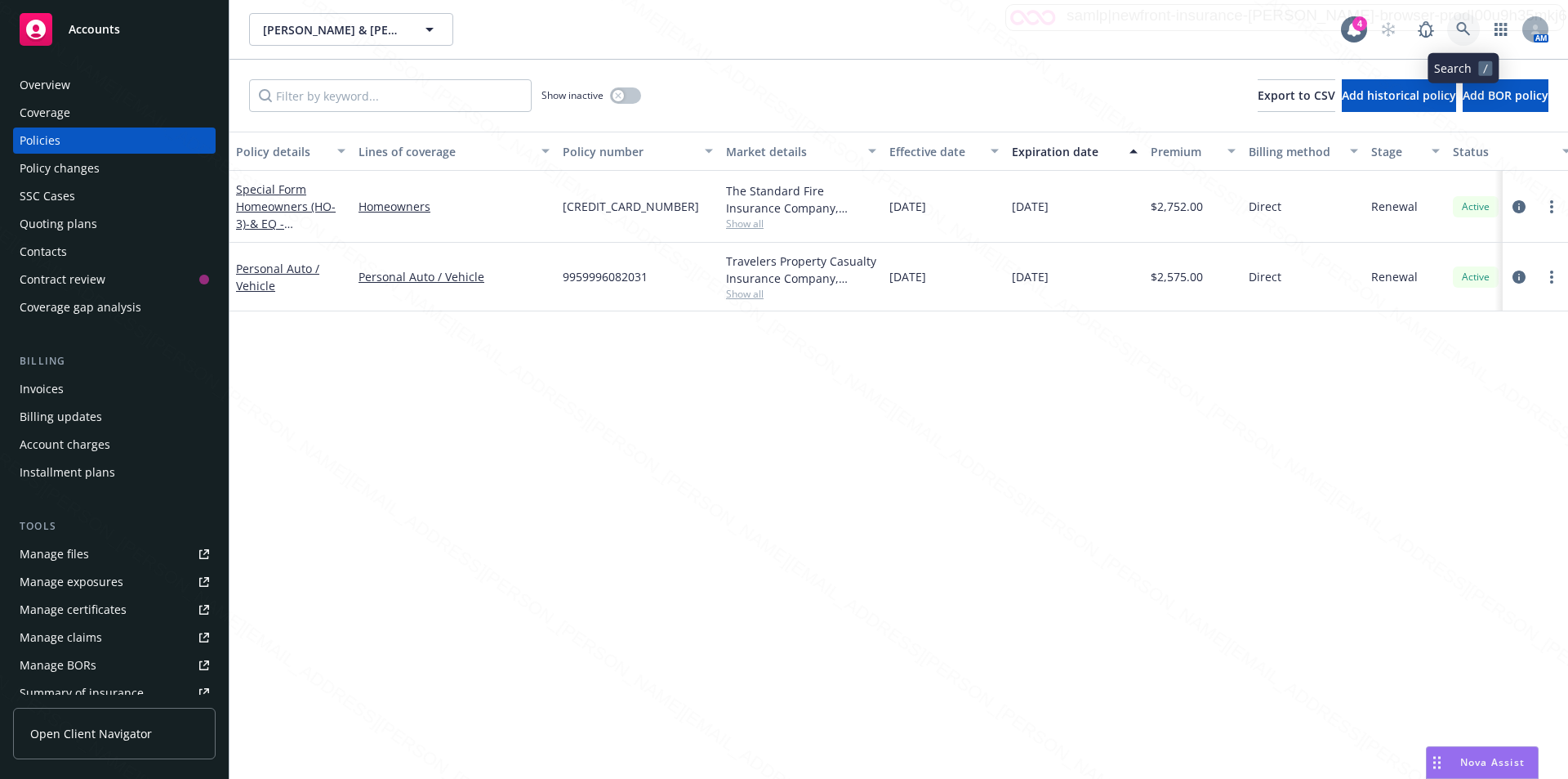
click at [1462, 26] on icon at bounding box center [1464, 30] width 15 height 15
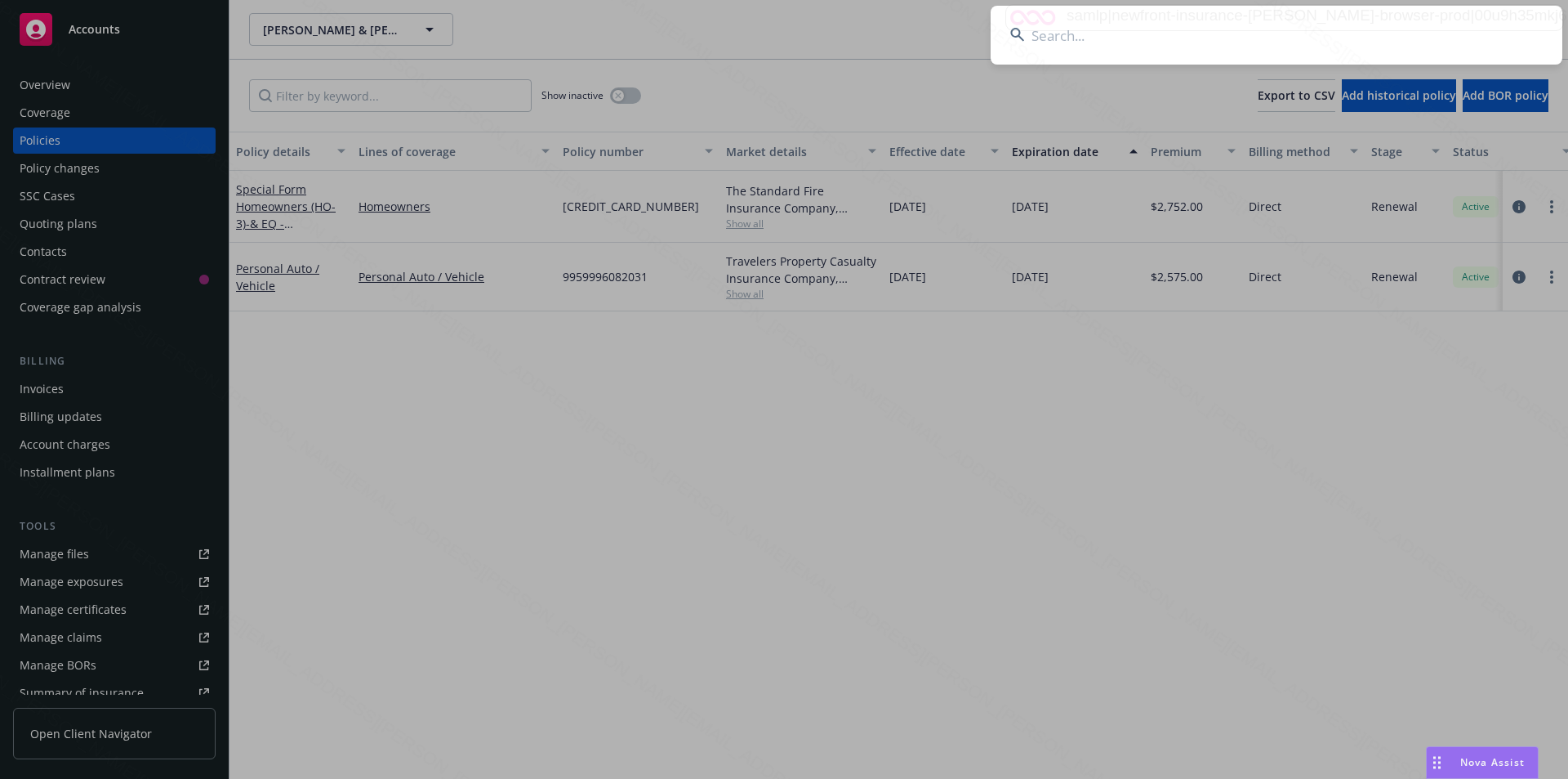
click at [1226, 23] on input at bounding box center [1276, 34] width 572 height 59
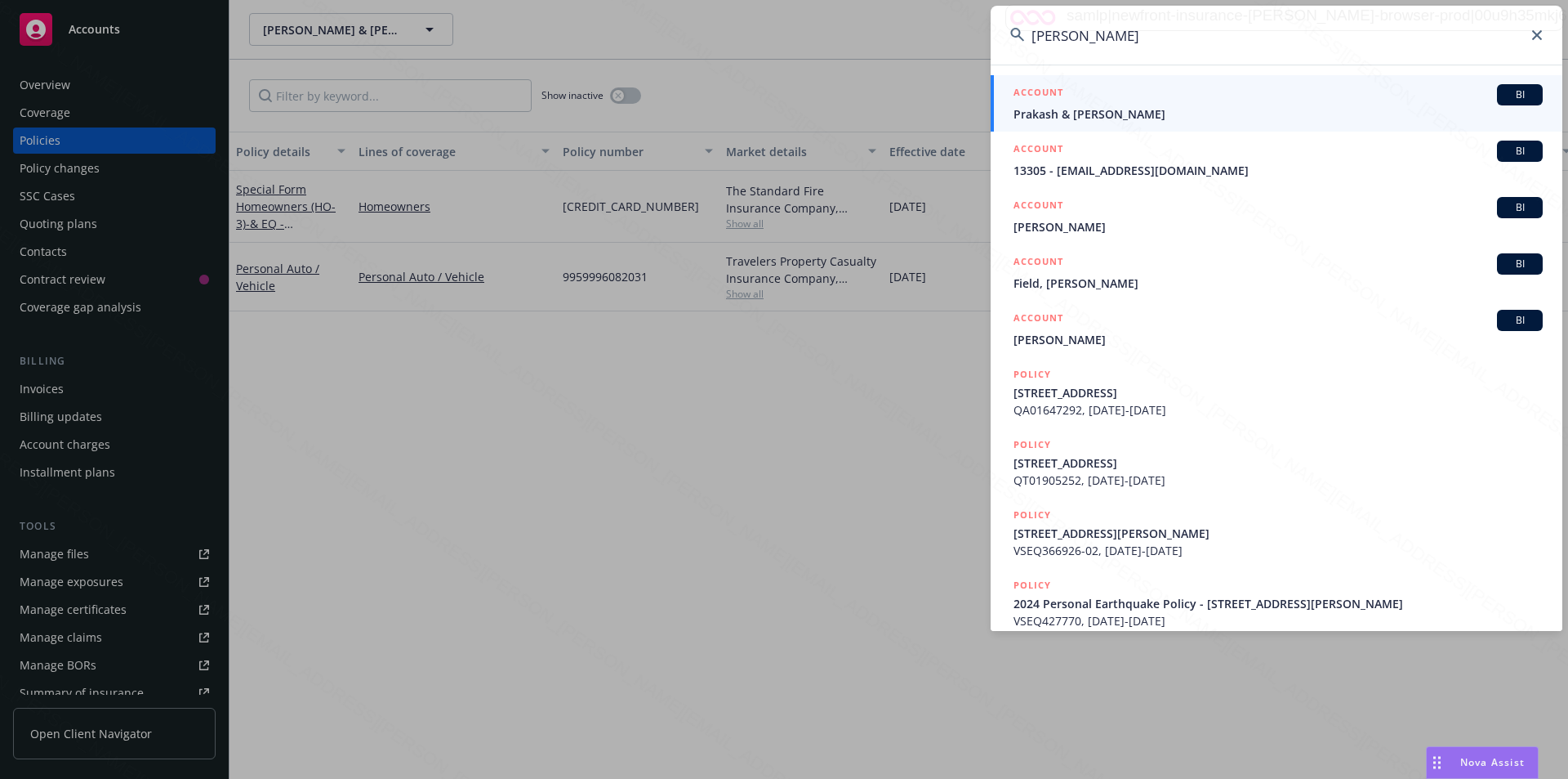
type input "[PERSON_NAME]"
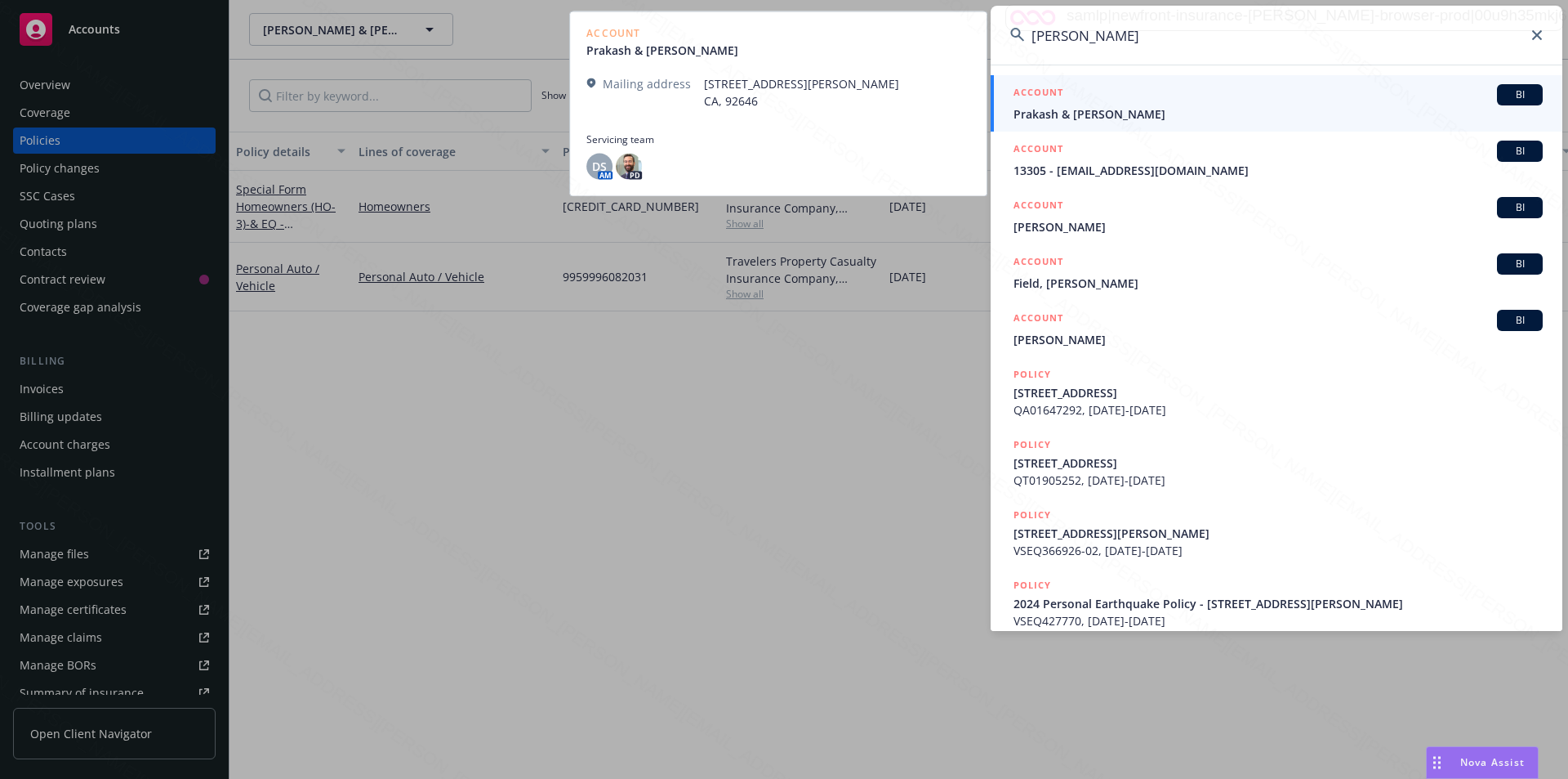
click at [1097, 119] on span "Prakash & [PERSON_NAME]" at bounding box center [1278, 113] width 529 height 17
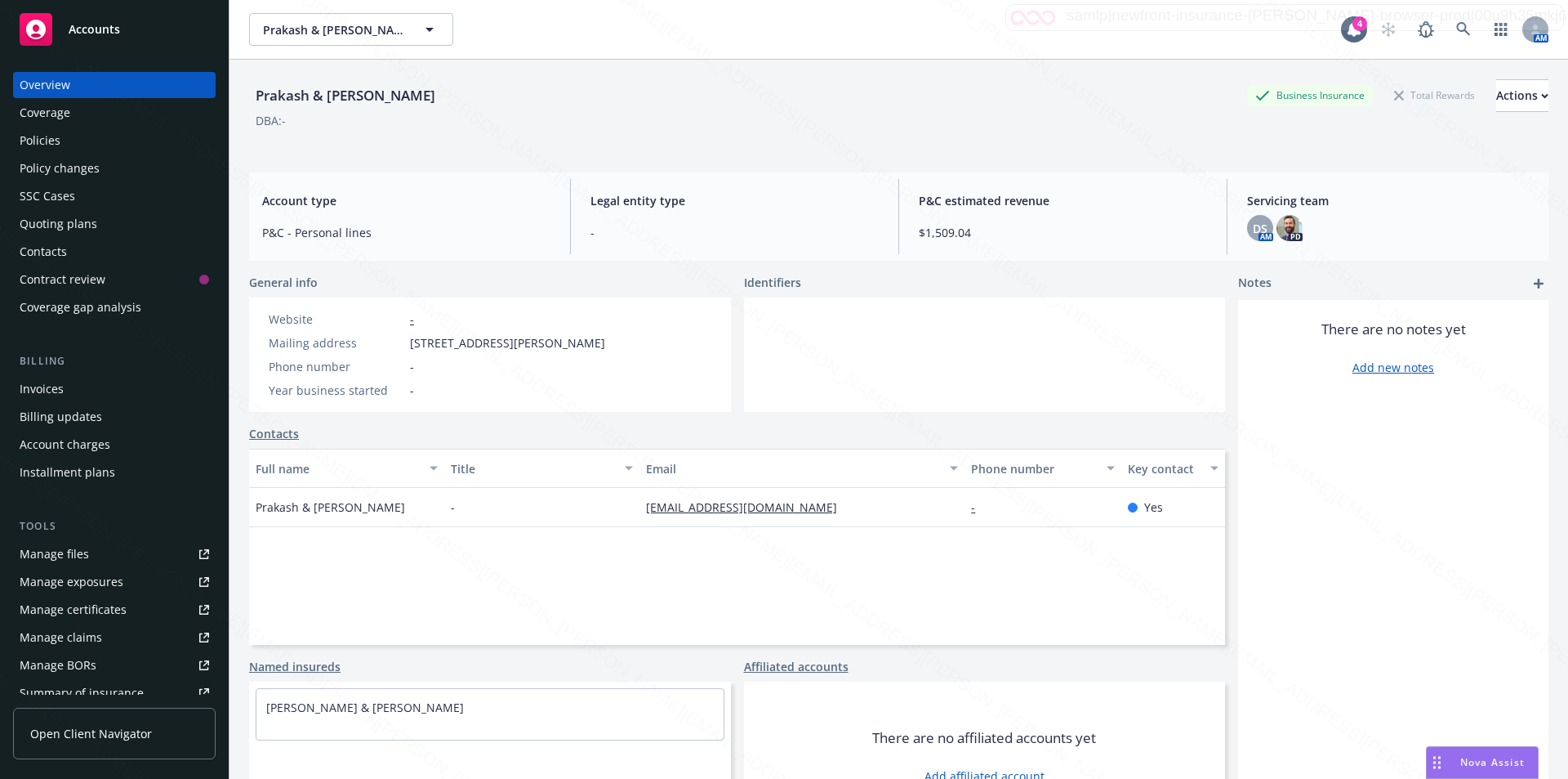
click at [55, 133] on div "Policies" at bounding box center [40, 140] width 41 height 26
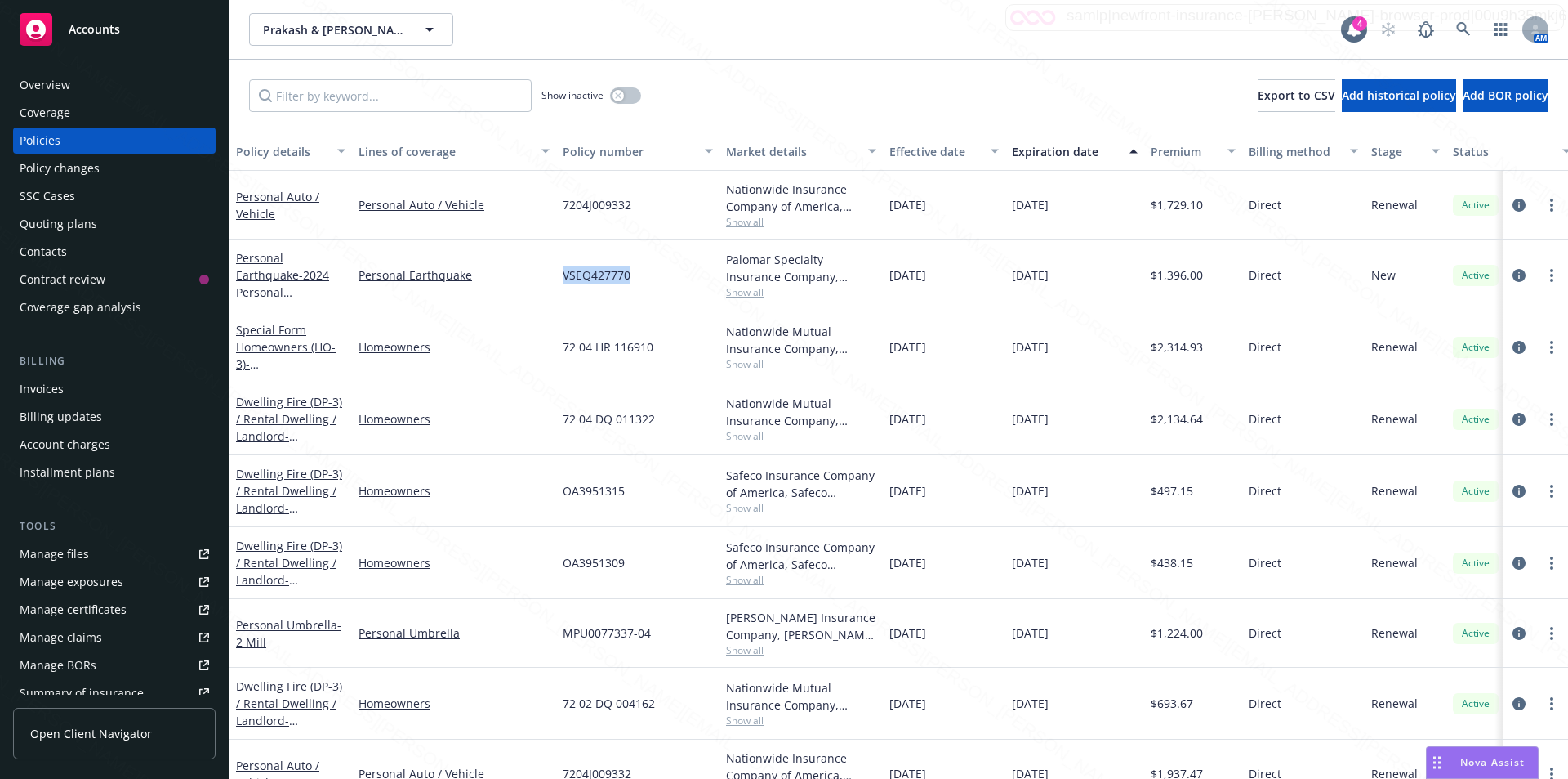
drag, startPoint x: 648, startPoint y: 280, endPoint x: 559, endPoint y: 271, distance: 89.5
click at [559, 271] on div "VSEQ427770" at bounding box center [638, 274] width 164 height 72
click at [334, 95] on input "Filter by keyword..." at bounding box center [390, 95] width 283 height 33
paste input "VSEQ427770"
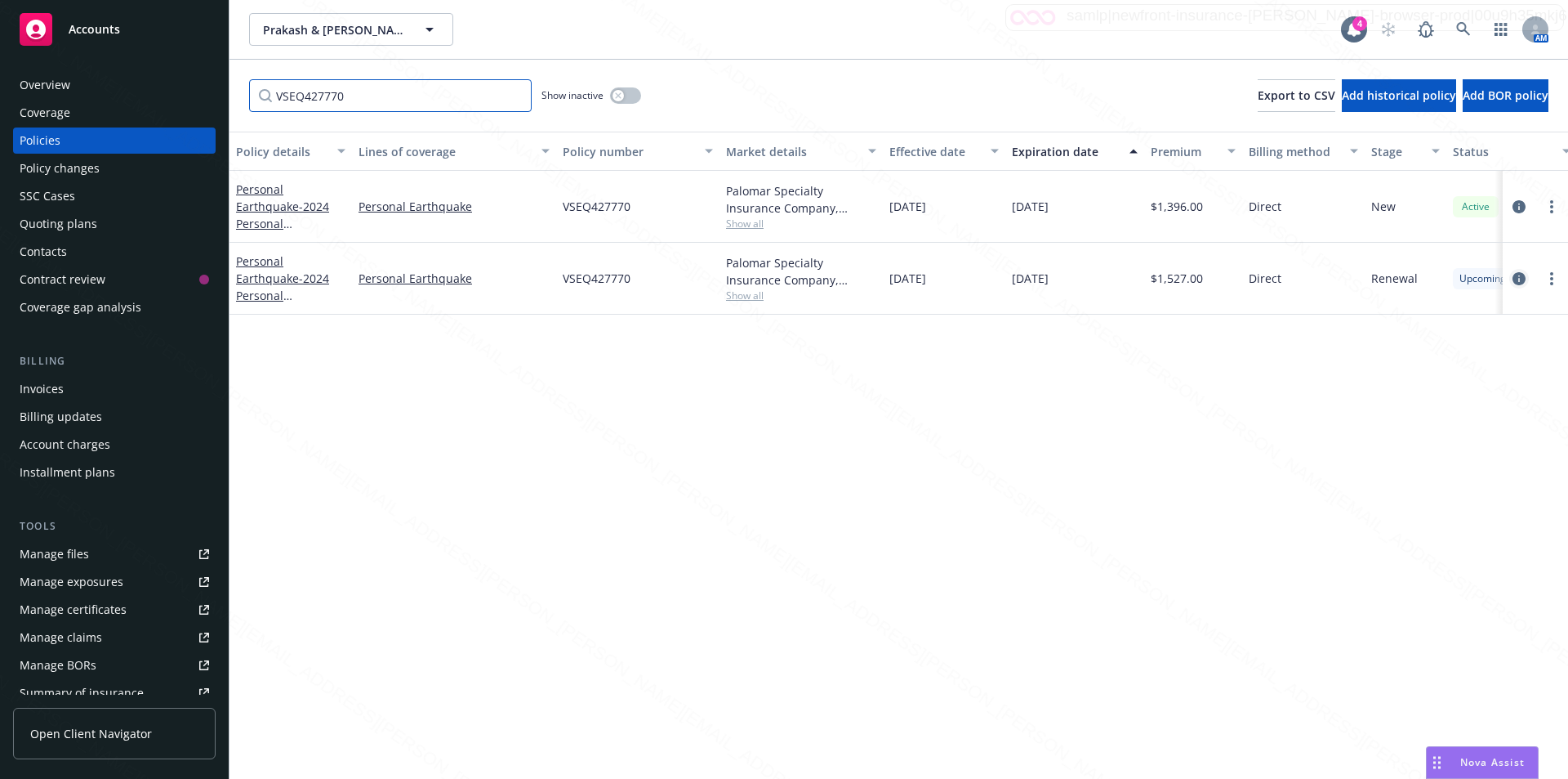
type input "VSEQ427770"
click at [1518, 275] on icon "circleInformation" at bounding box center [1520, 279] width 13 height 13
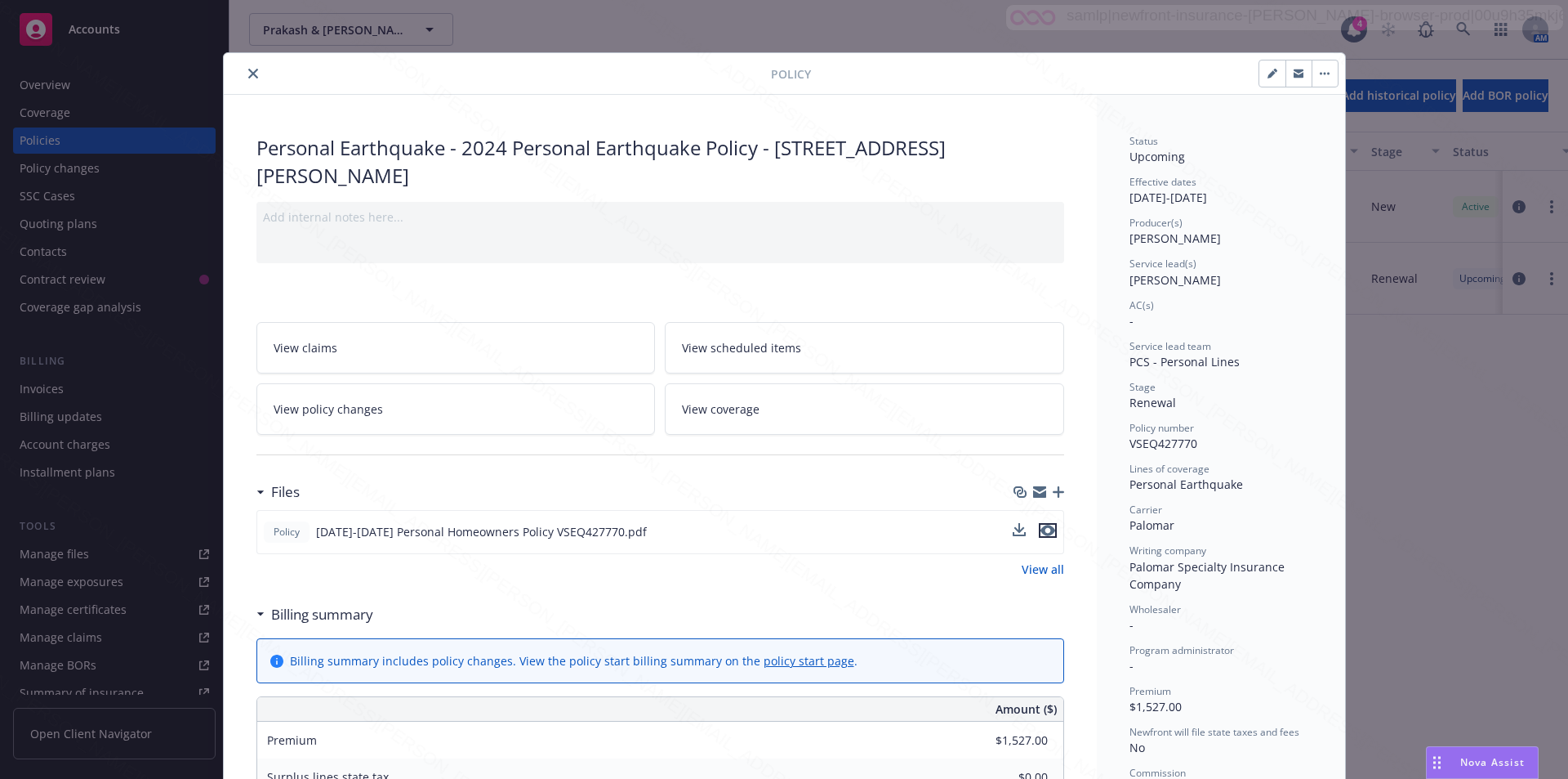
click at [1041, 529] on icon "preview file" at bounding box center [1048, 530] width 15 height 11
click at [248, 73] on icon "close" at bounding box center [253, 73] width 10 height 10
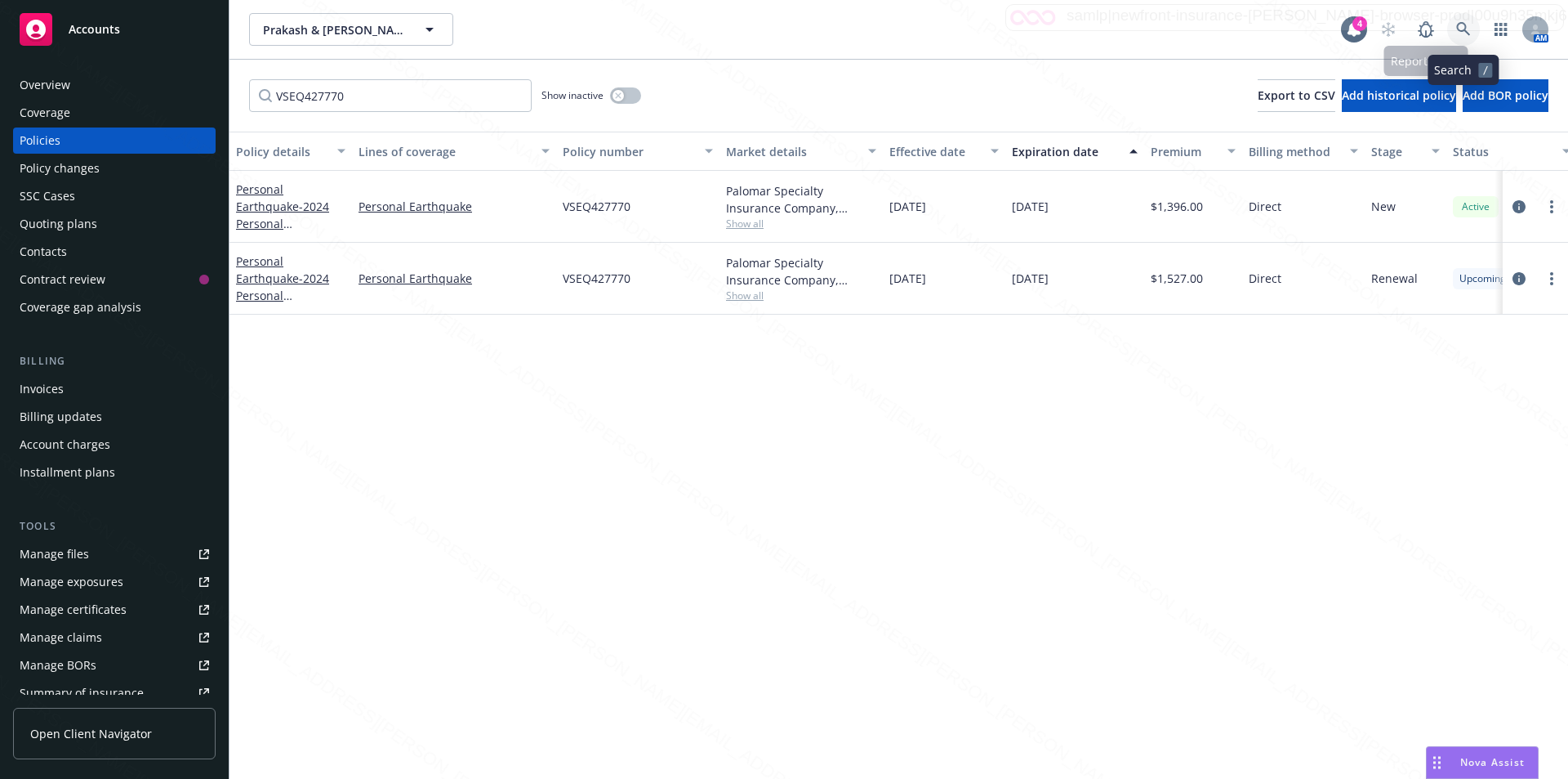
click at [1459, 26] on icon at bounding box center [1464, 30] width 15 height 15
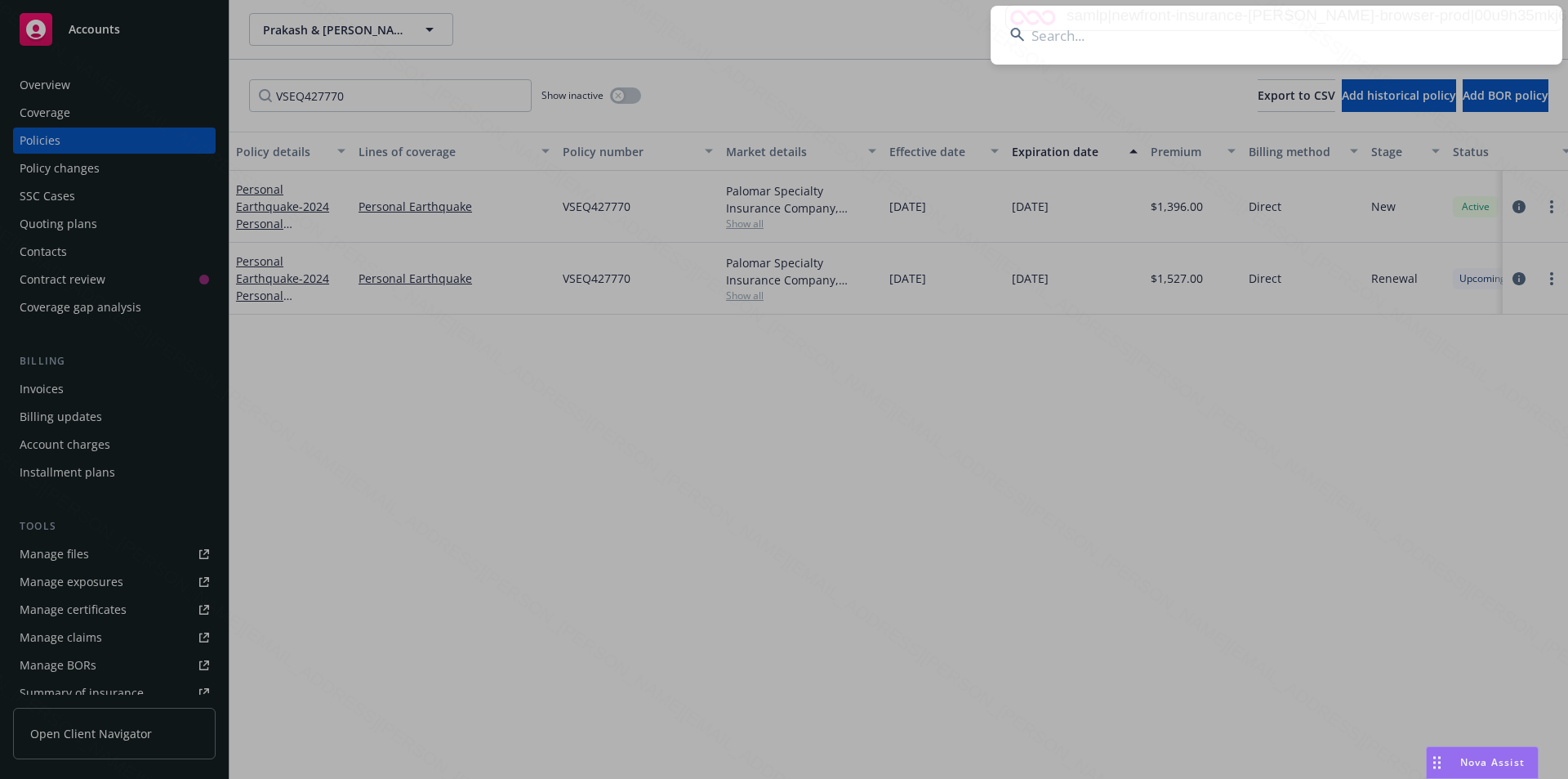
click at [1167, 38] on input at bounding box center [1276, 34] width 572 height 59
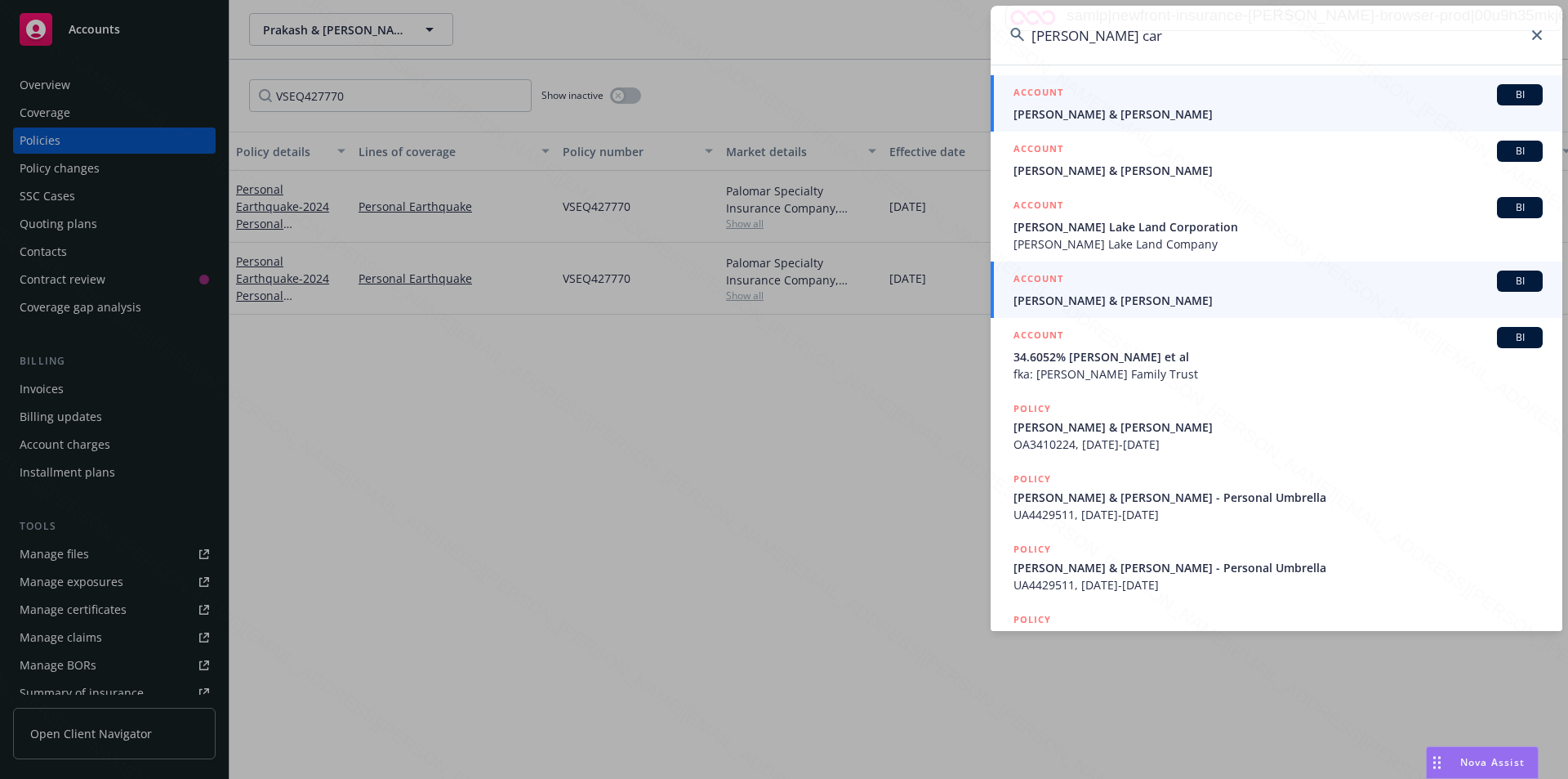
type input "[PERSON_NAME] car"
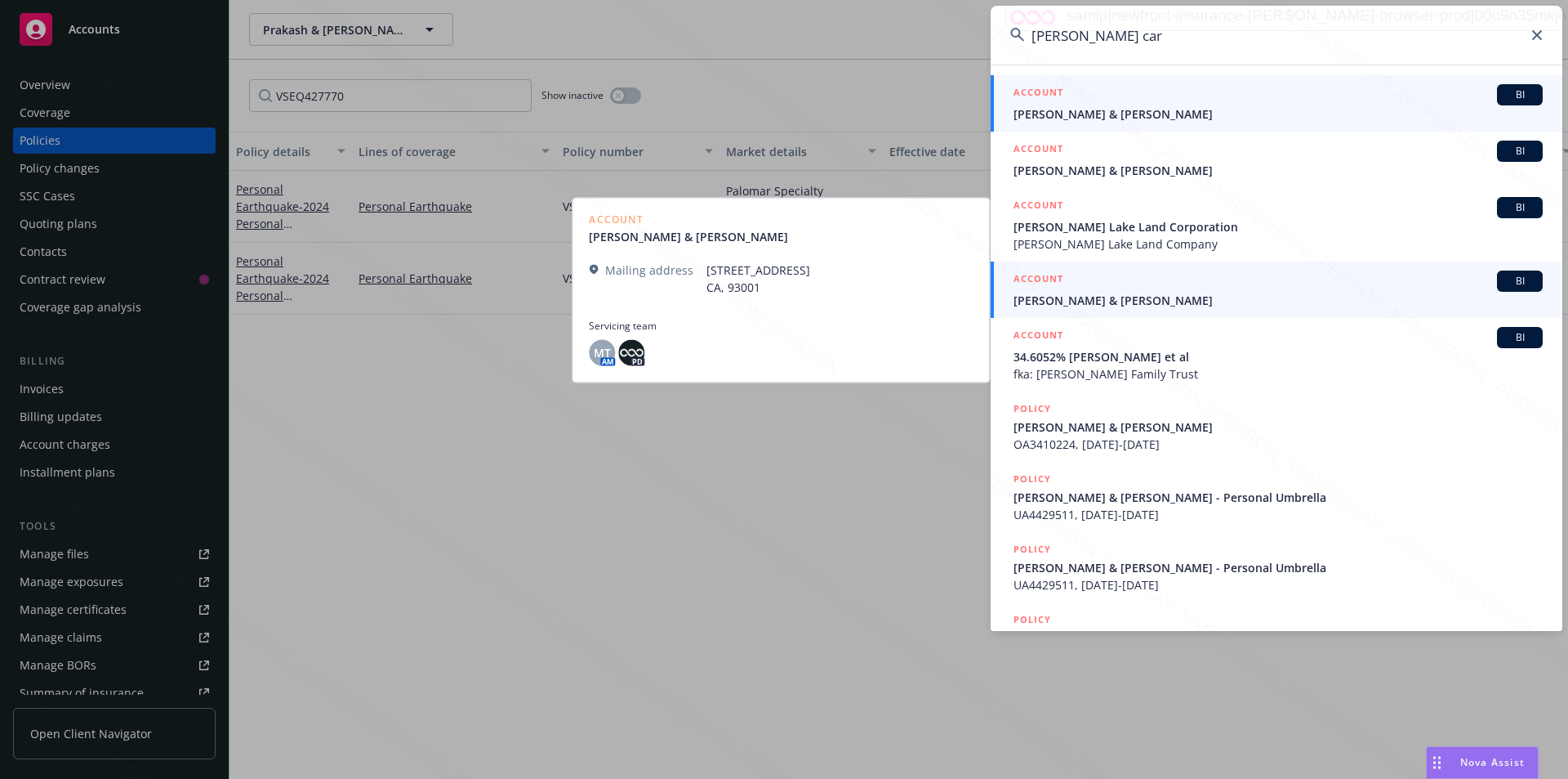
click at [1096, 114] on span "[PERSON_NAME] & [PERSON_NAME]" at bounding box center [1278, 113] width 529 height 17
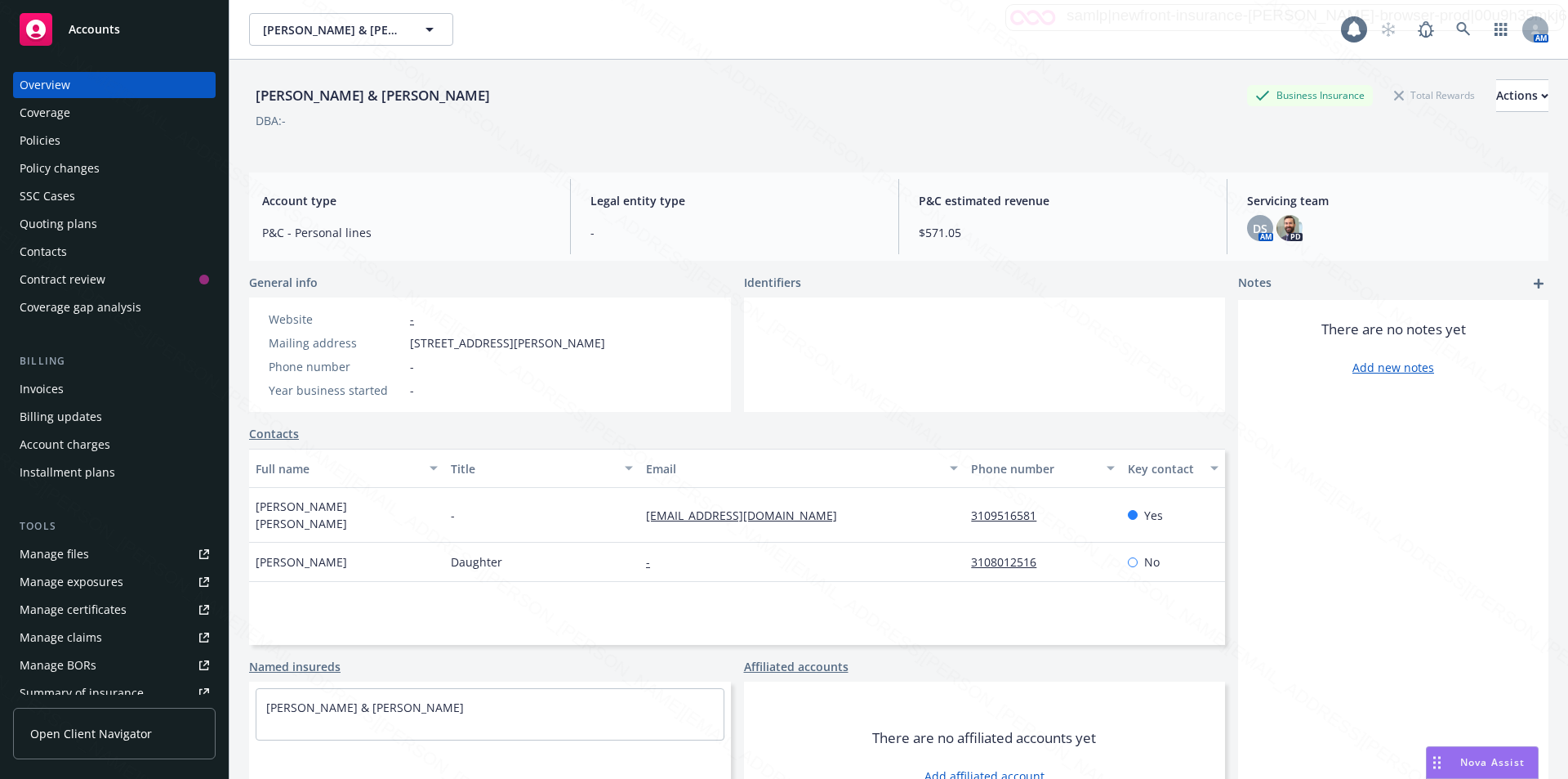
click at [55, 133] on div "Policies" at bounding box center [40, 140] width 41 height 26
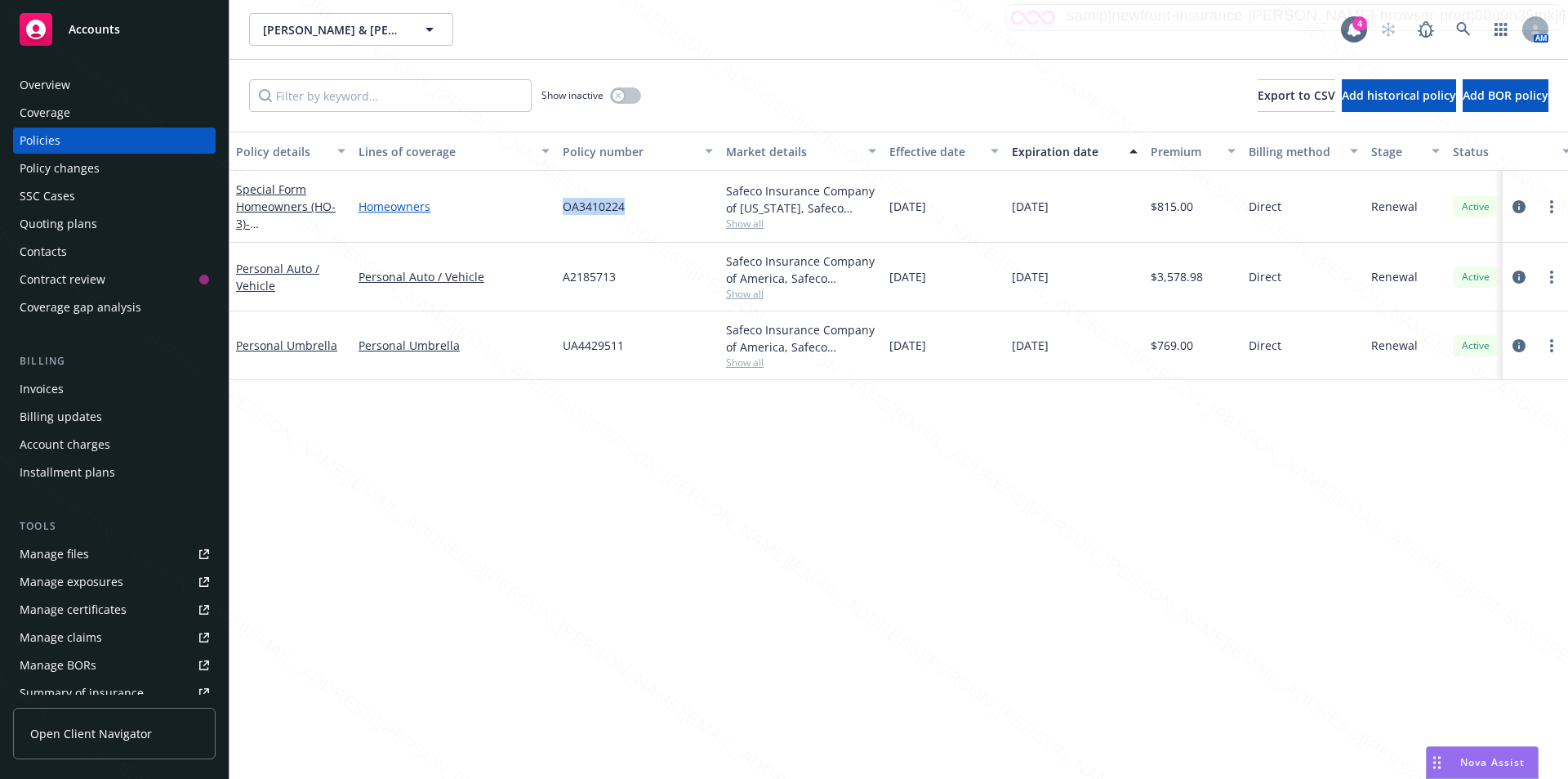
drag, startPoint x: 628, startPoint y: 211, endPoint x: 548, endPoint y: 211, distance: 80.0
click at [548, 211] on div "Special Form Homeowners (HO-3) - [STREET_ADDRESS][PERSON_NAME] Homeowners OA341…" at bounding box center [1018, 206] width 1576 height 72
click at [1518, 205] on icon "circleInformation" at bounding box center [1520, 206] width 13 height 13
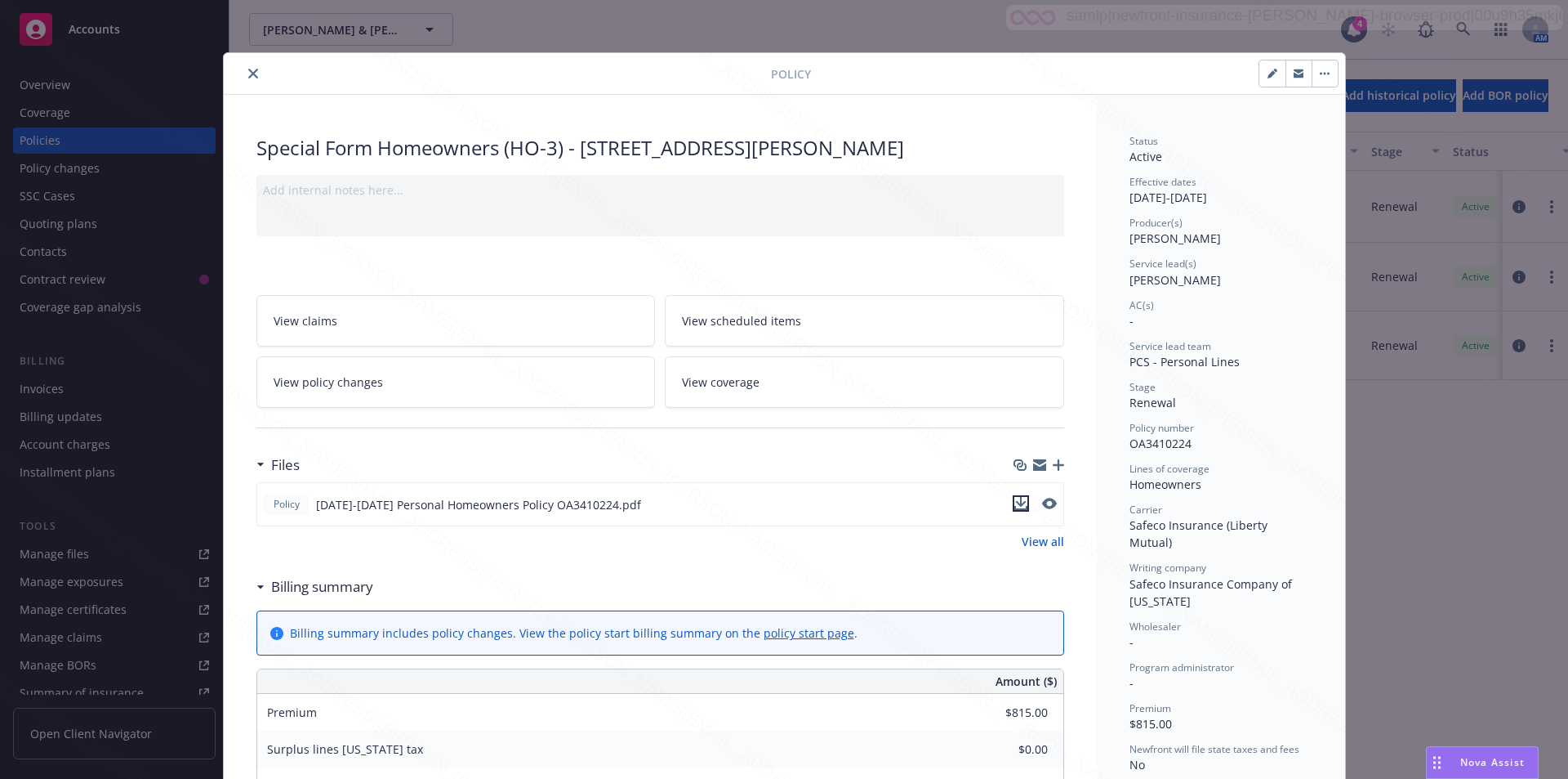
click at [1020, 501] on icon "download file" at bounding box center [1021, 503] width 13 height 13
click at [1016, 502] on icon "download file" at bounding box center [1021, 503] width 13 height 13
click at [248, 73] on icon "close" at bounding box center [253, 73] width 10 height 10
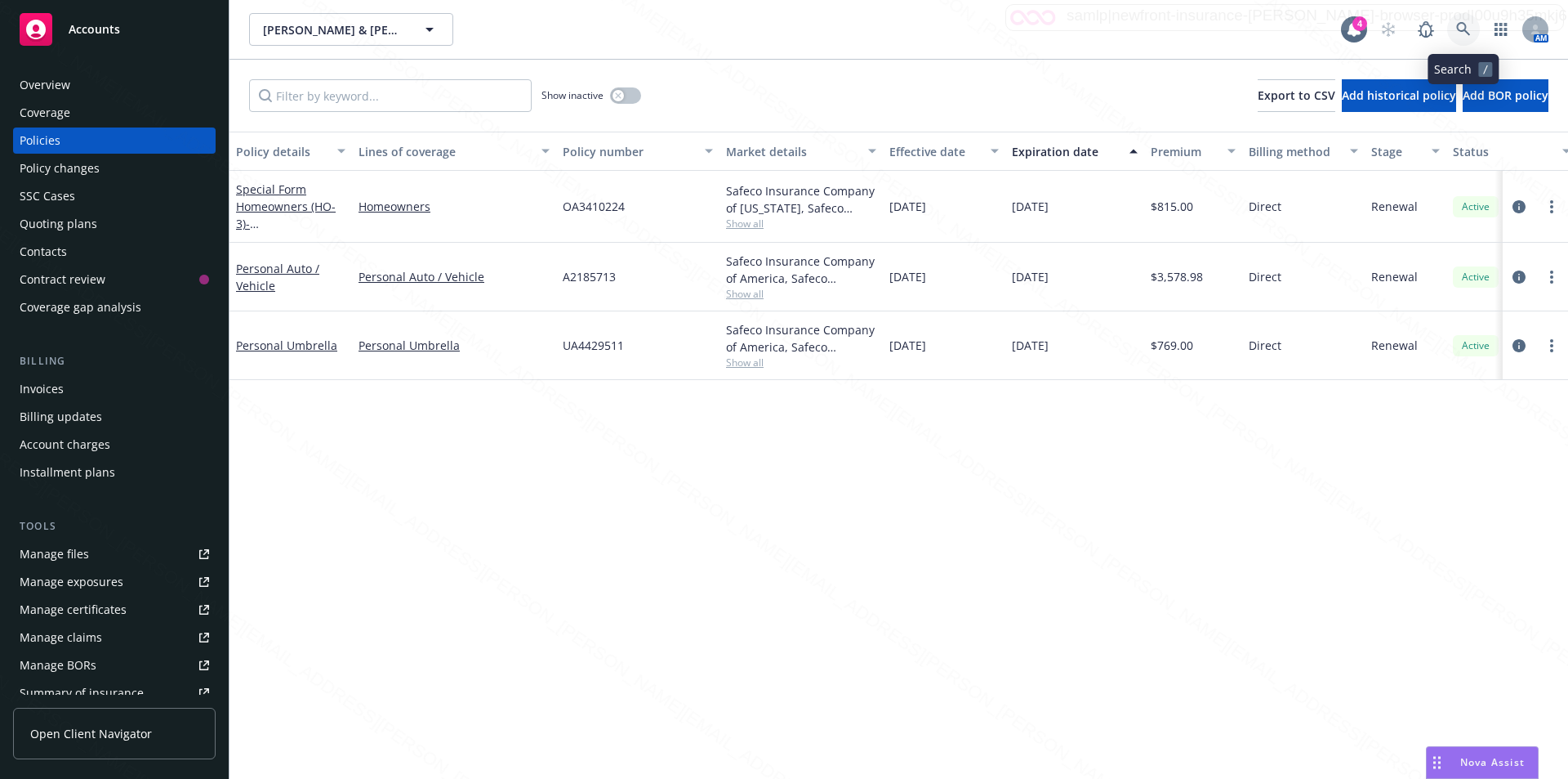
click at [1462, 25] on icon at bounding box center [1464, 30] width 15 height 15
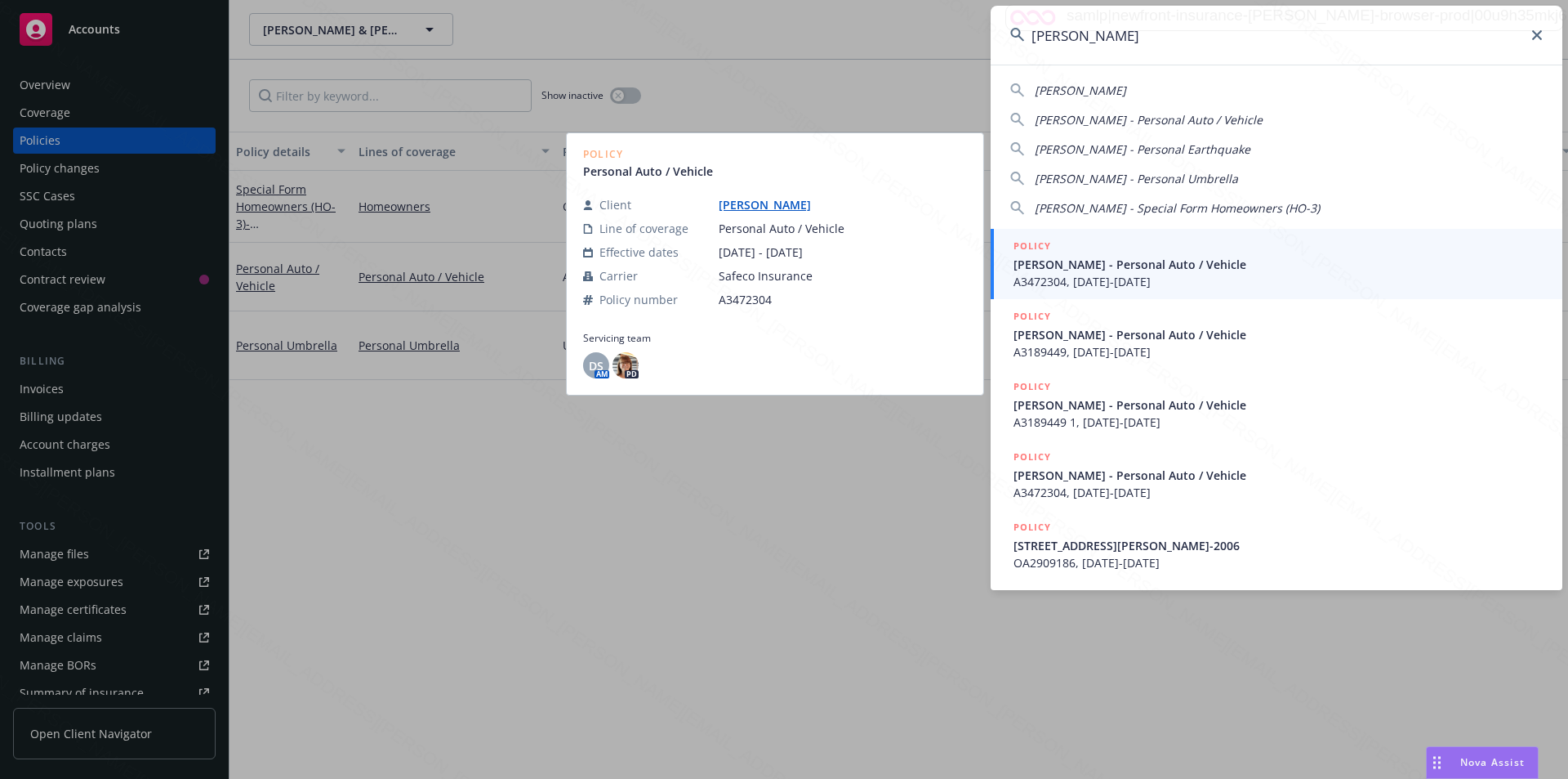
type input "[PERSON_NAME]"
click at [1096, 269] on span "[PERSON_NAME] - Personal Auto / Vehicle" at bounding box center [1278, 264] width 529 height 17
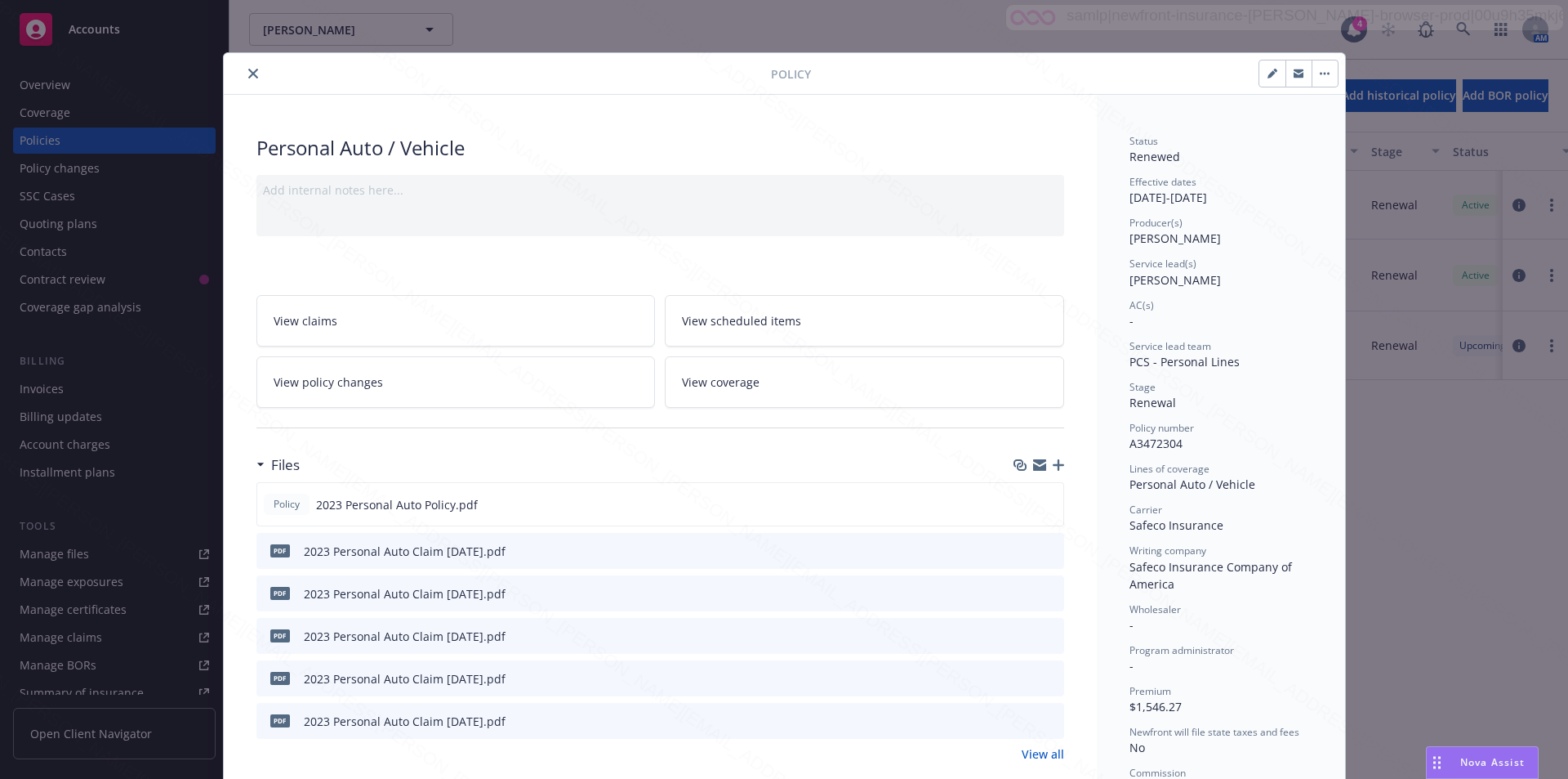
click at [248, 73] on icon "close" at bounding box center [253, 73] width 10 height 10
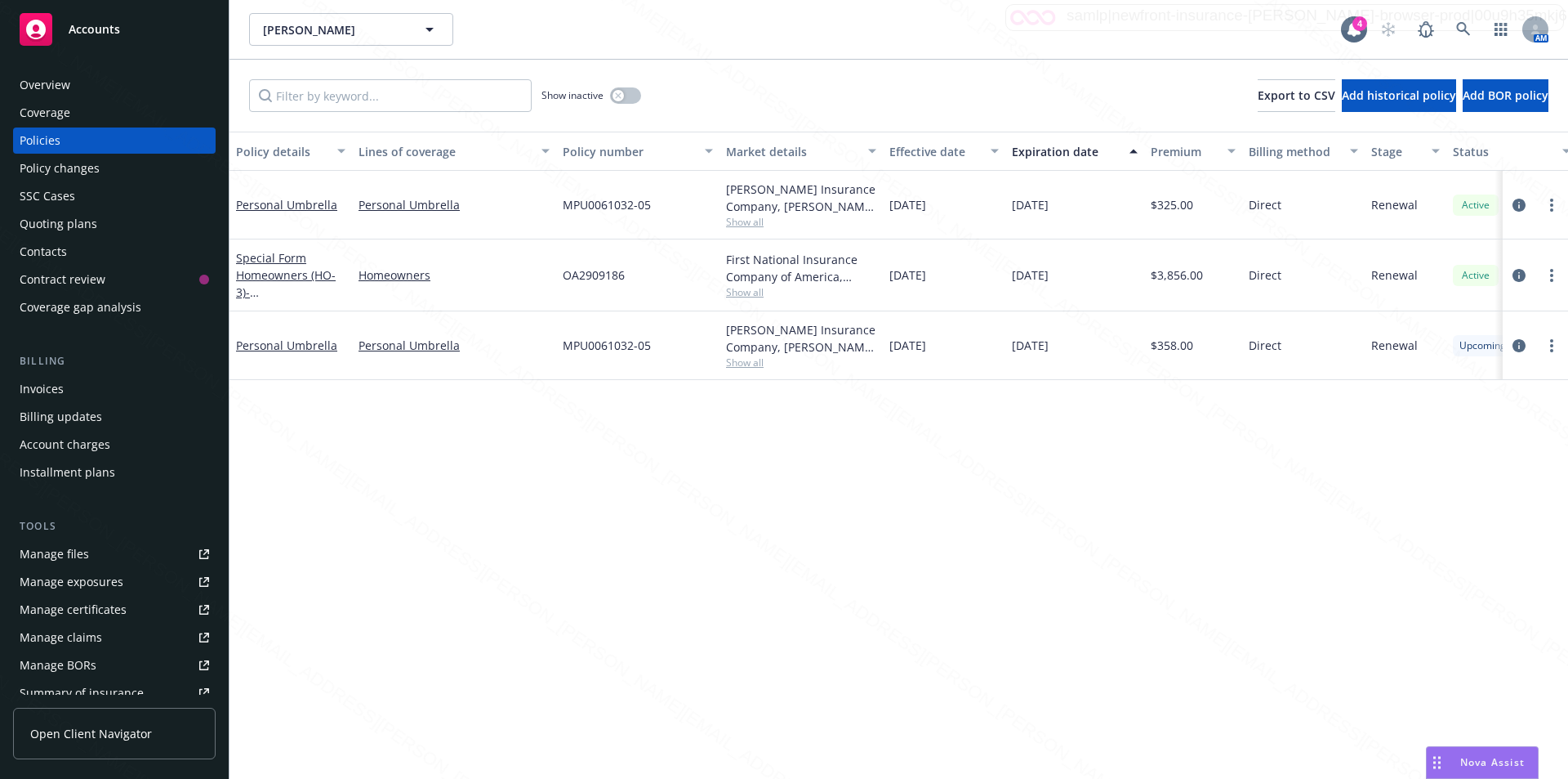
click at [56, 139] on div "Policies" at bounding box center [40, 140] width 41 height 26
drag, startPoint x: 624, startPoint y: 277, endPoint x: 562, endPoint y: 273, distance: 62.1
click at [560, 271] on div "OA2909186" at bounding box center [638, 274] width 164 height 72
